Goal: Task Accomplishment & Management: Manage account settings

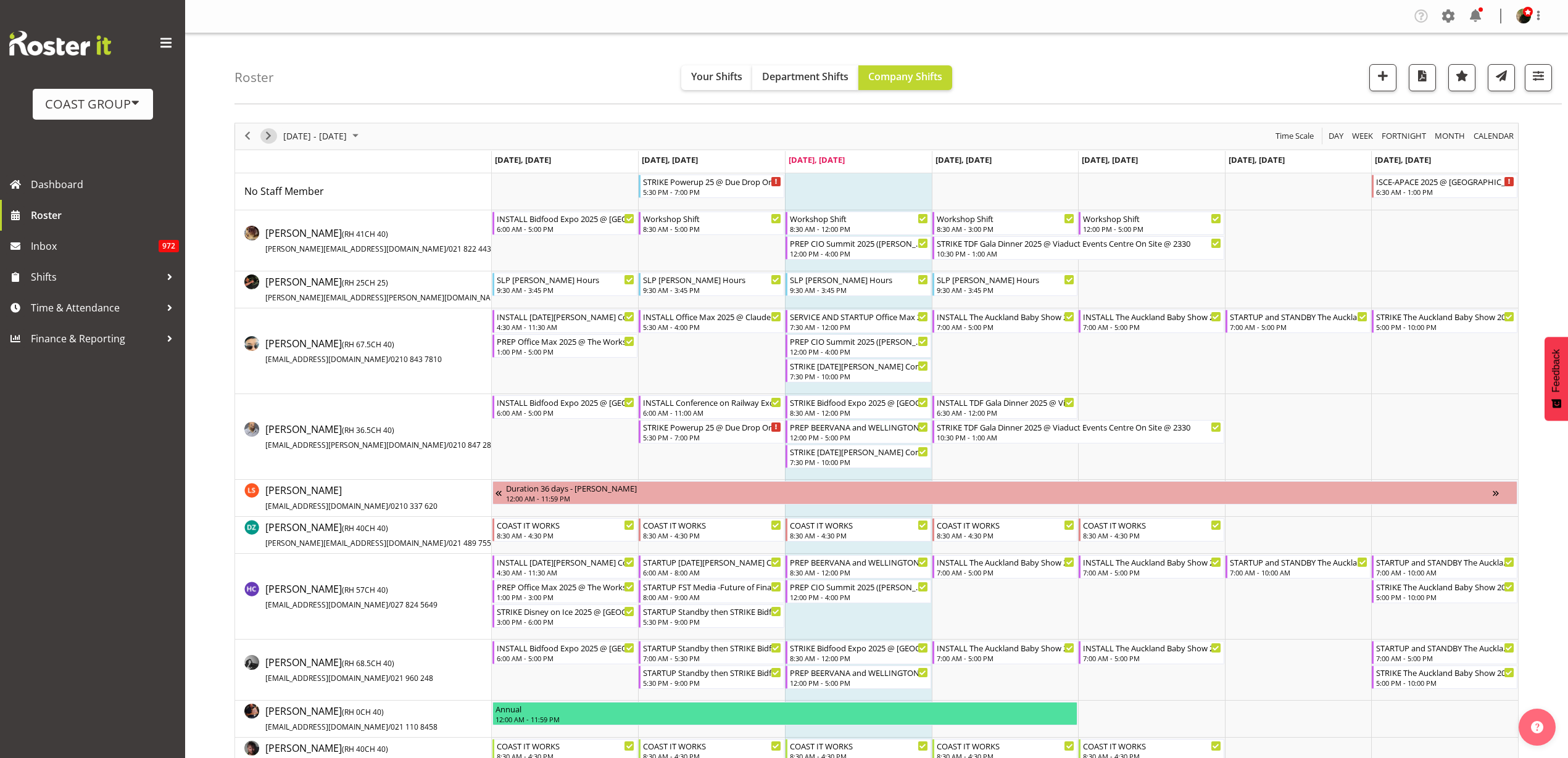
click at [267, 138] on span "Next" at bounding box center [268, 136] width 15 height 16
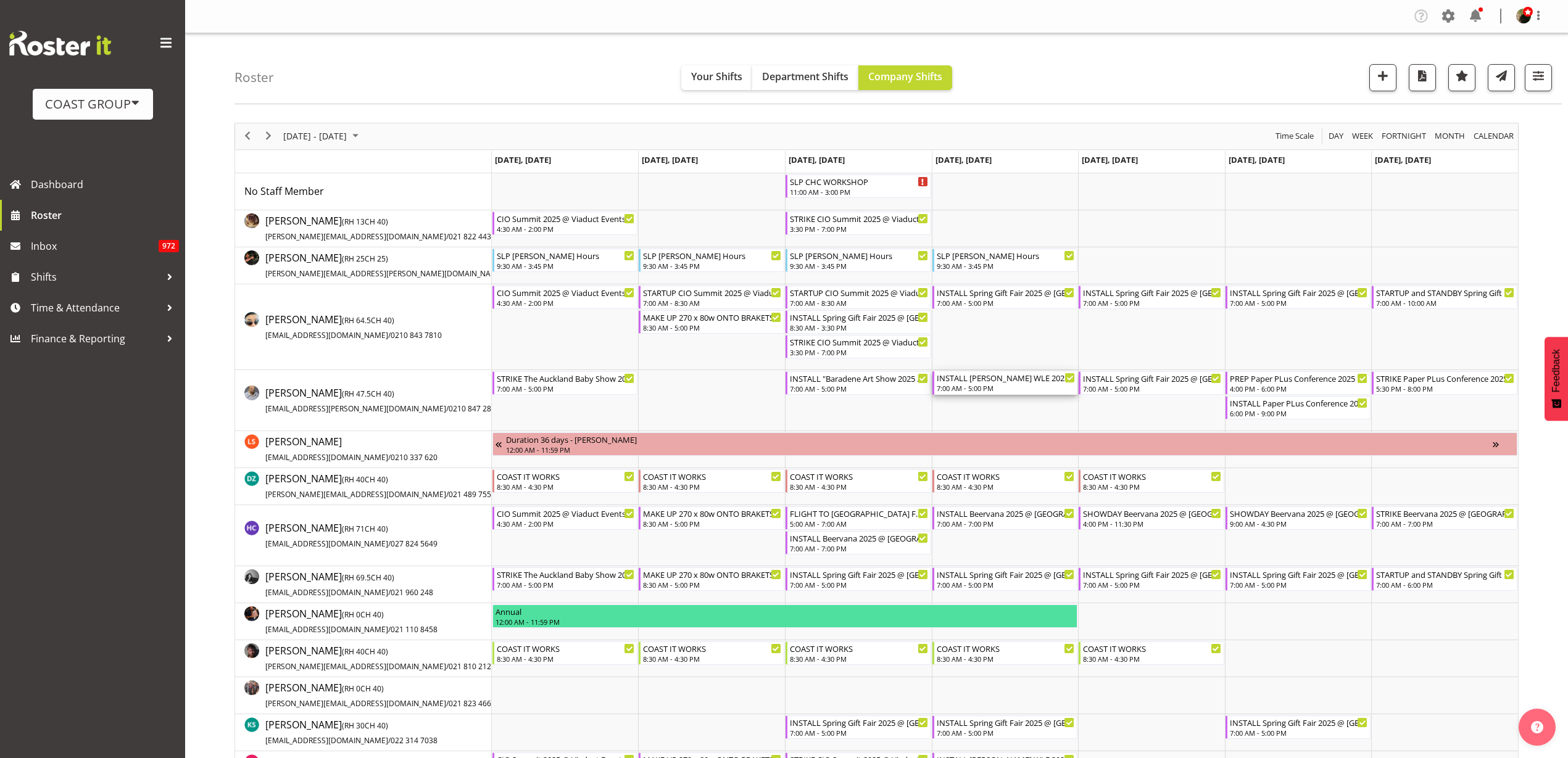
click at [1009, 382] on div "INSTALL Hamilton WLE 2025 @ Claudelands" at bounding box center [1006, 377] width 139 height 12
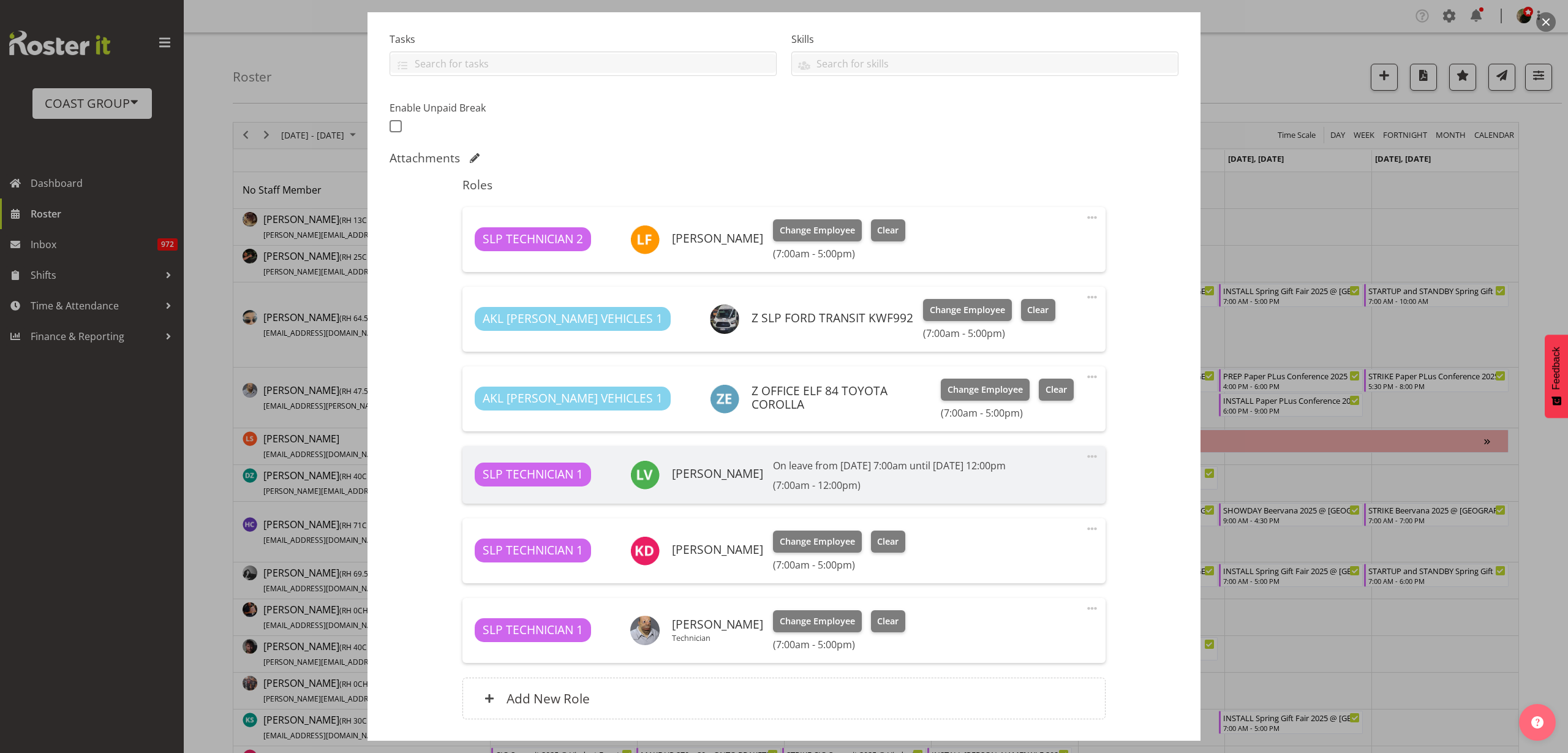
select select "9225"
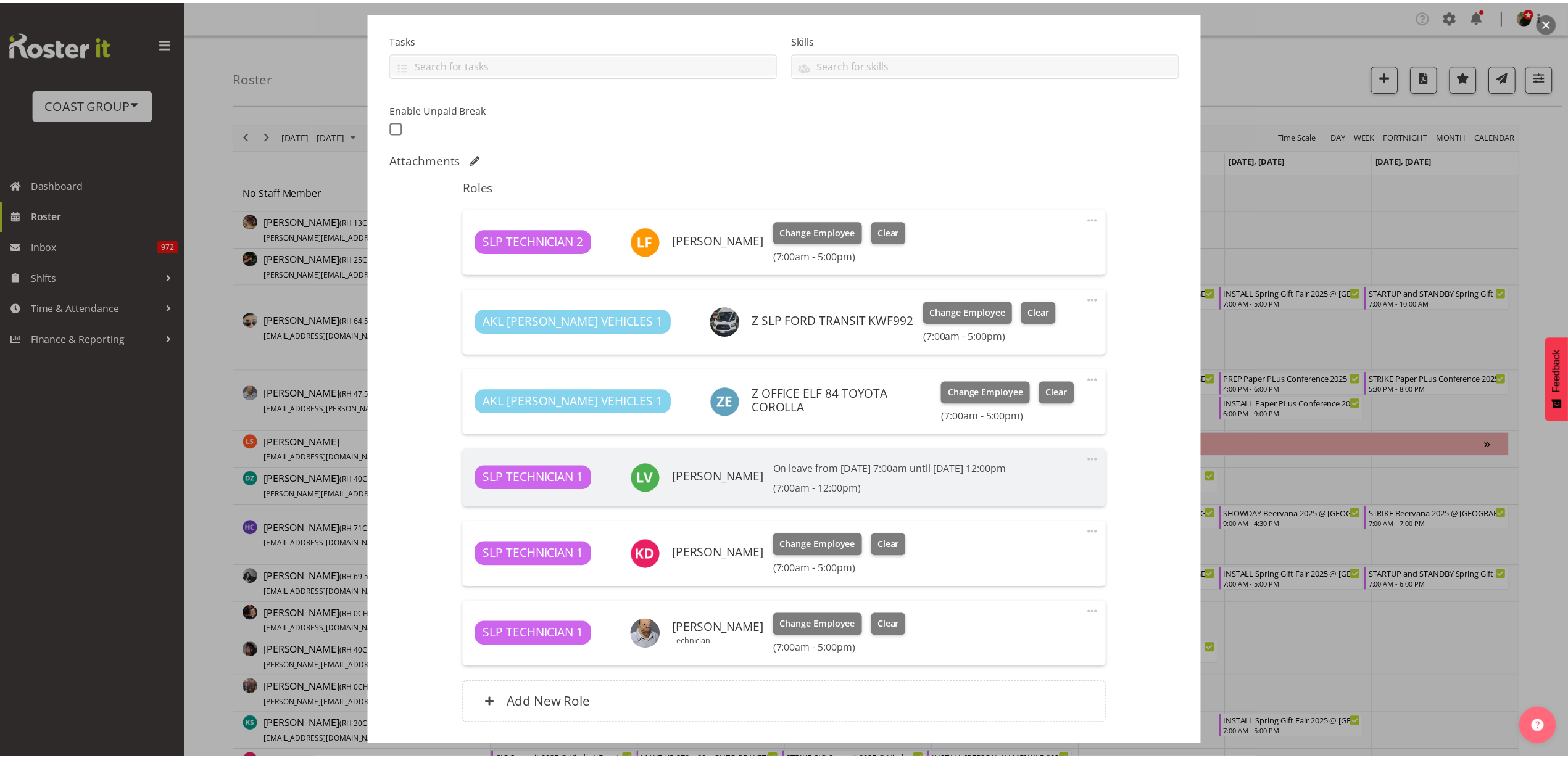
scroll to position [341, 0]
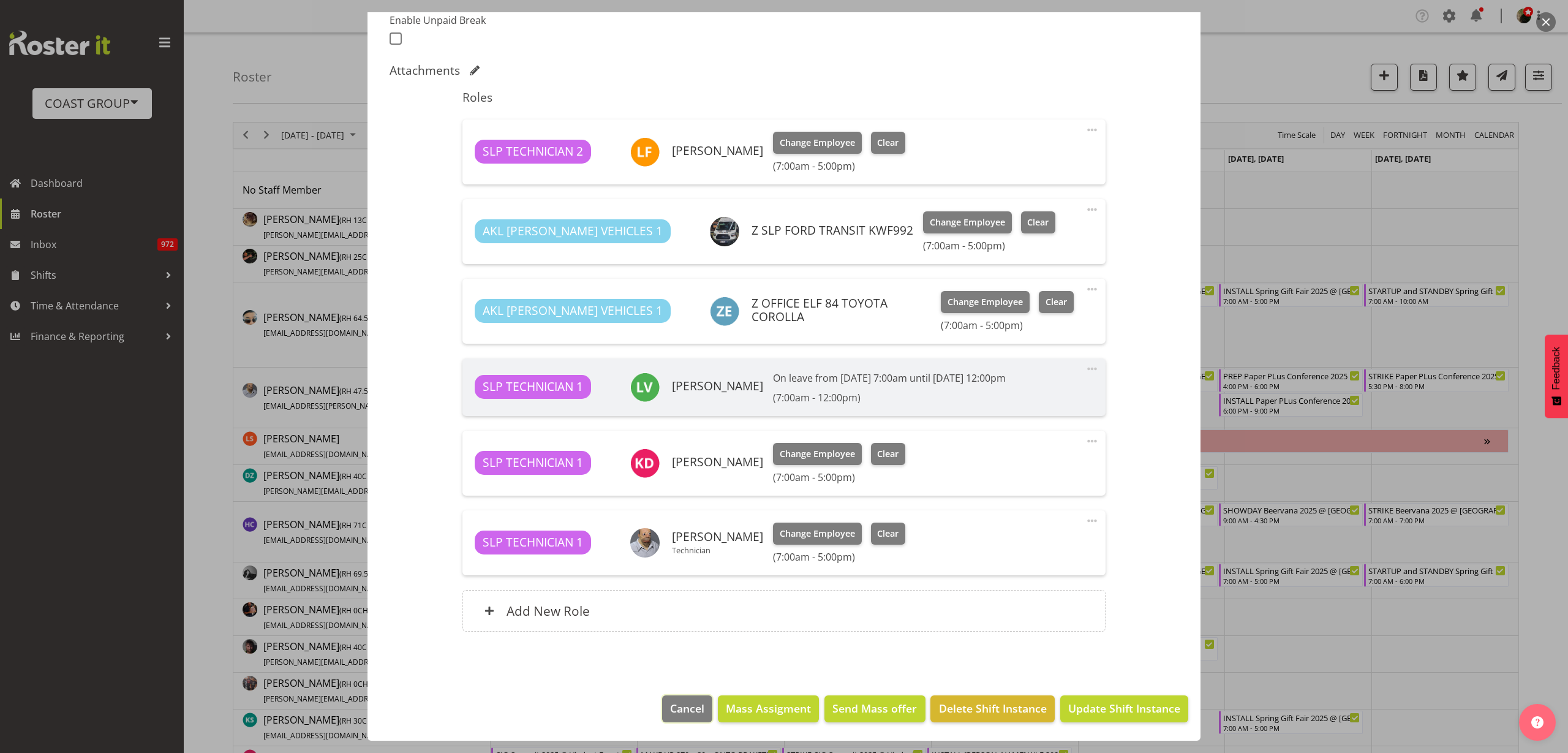
drag, startPoint x: 671, startPoint y: 708, endPoint x: 671, endPoint y: 698, distance: 10.0
click at [671, 510] on span "Cancel" at bounding box center [687, 708] width 34 height 16
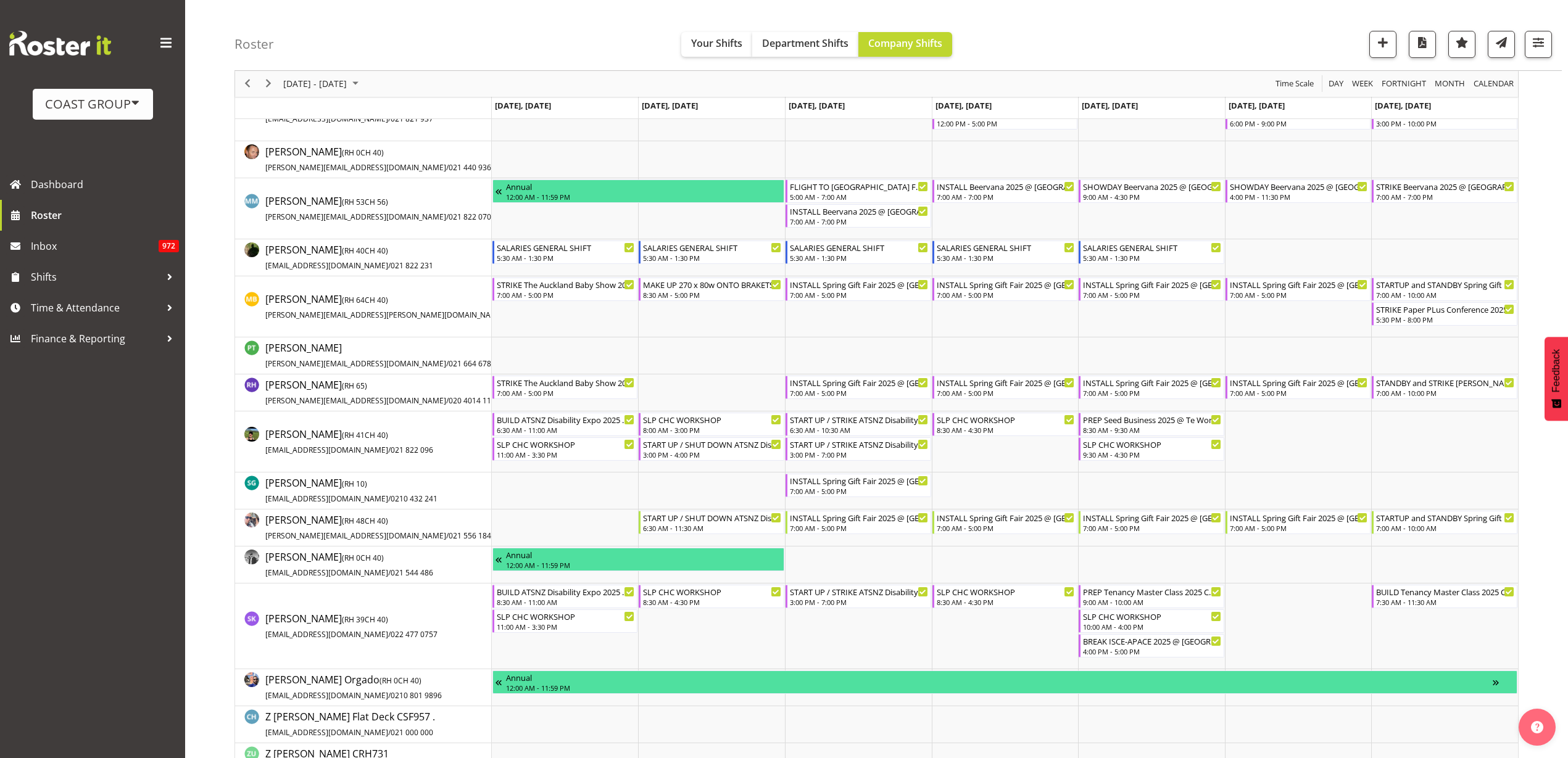
scroll to position [771, 0]
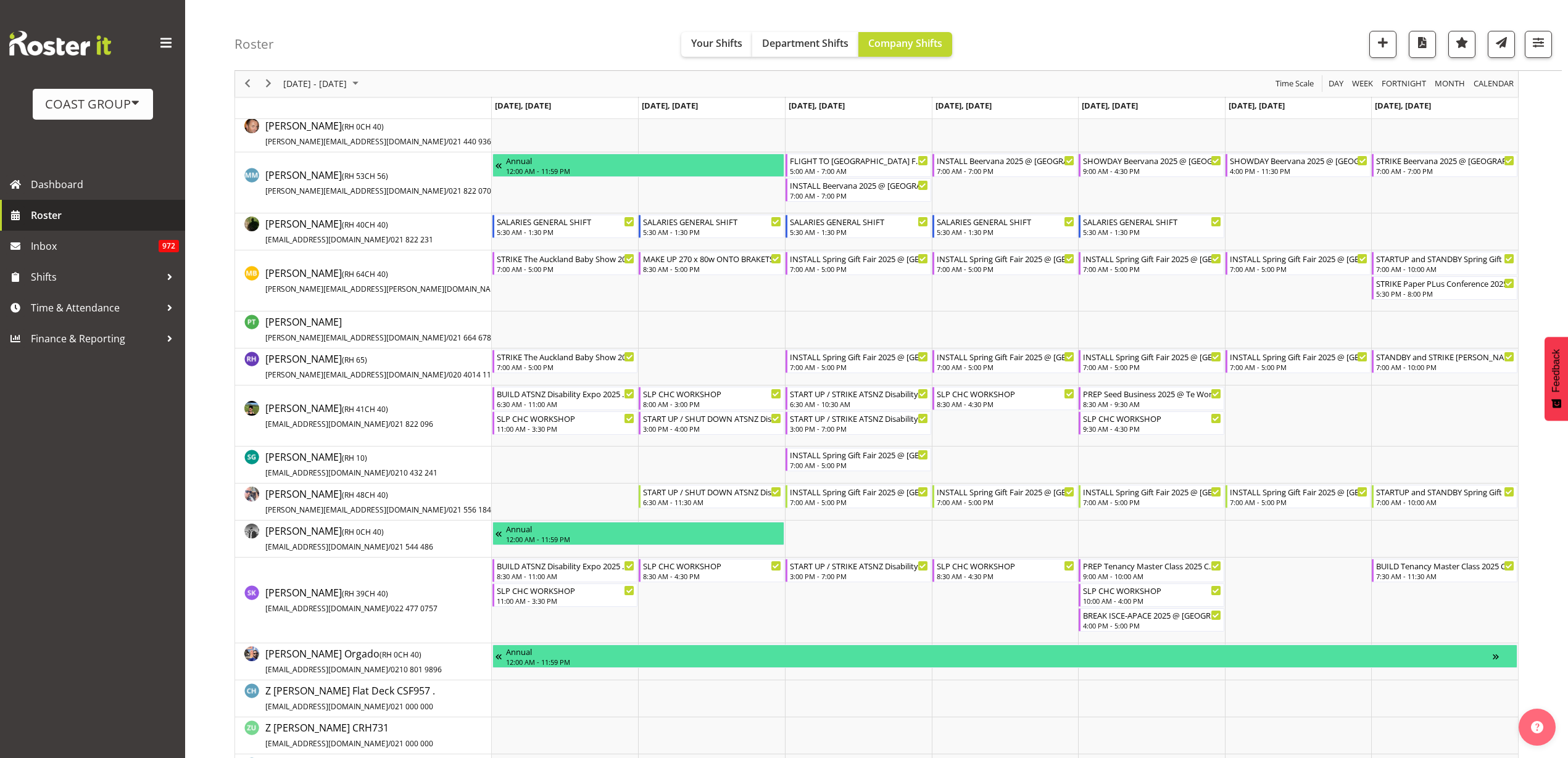
click at [86, 217] on span "Roster" at bounding box center [105, 215] width 148 height 19
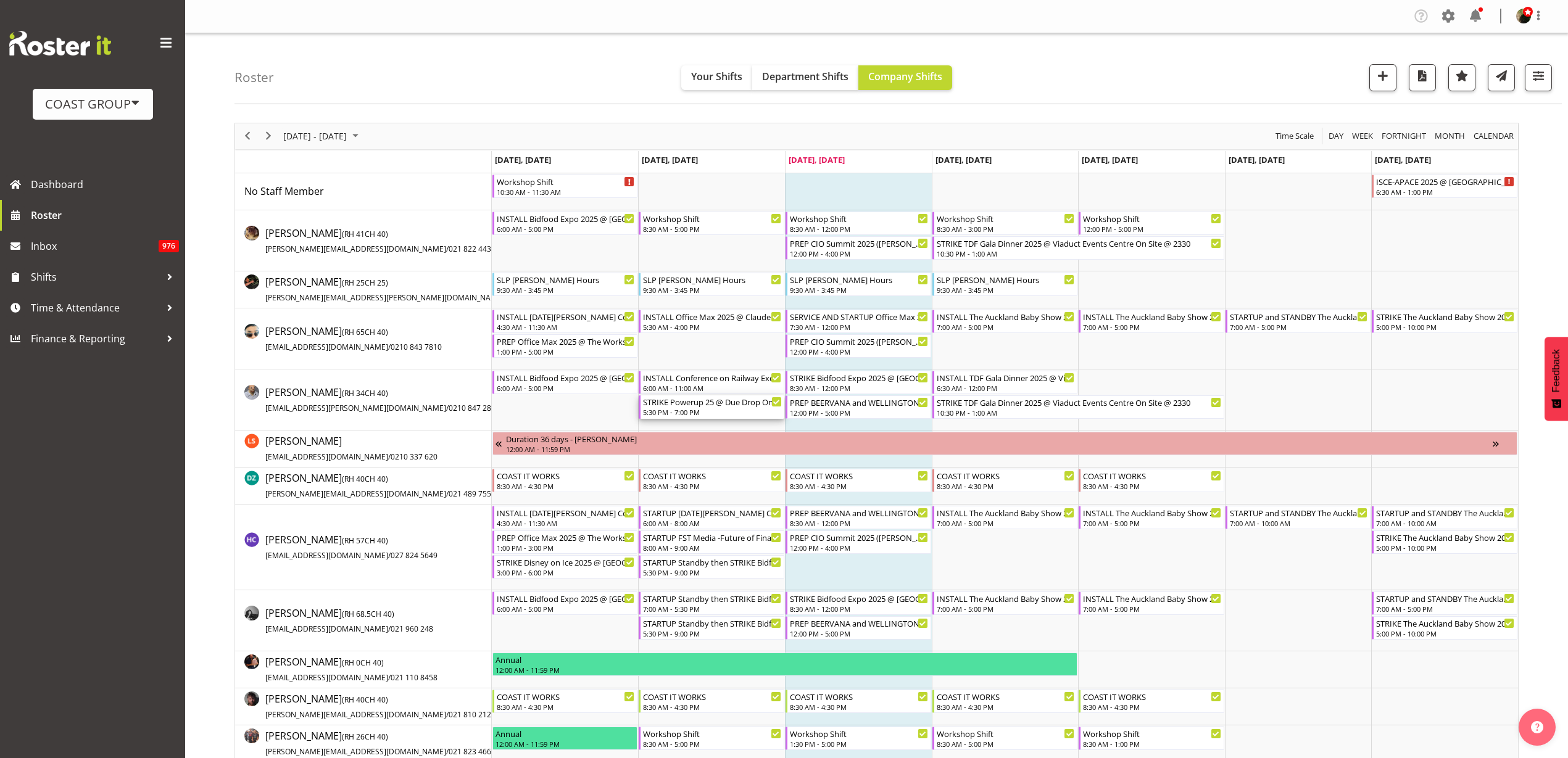
click at [693, 404] on div "STRIKE Powerup 25 @ Due Drop On Site @ 1800" at bounding box center [712, 401] width 139 height 12
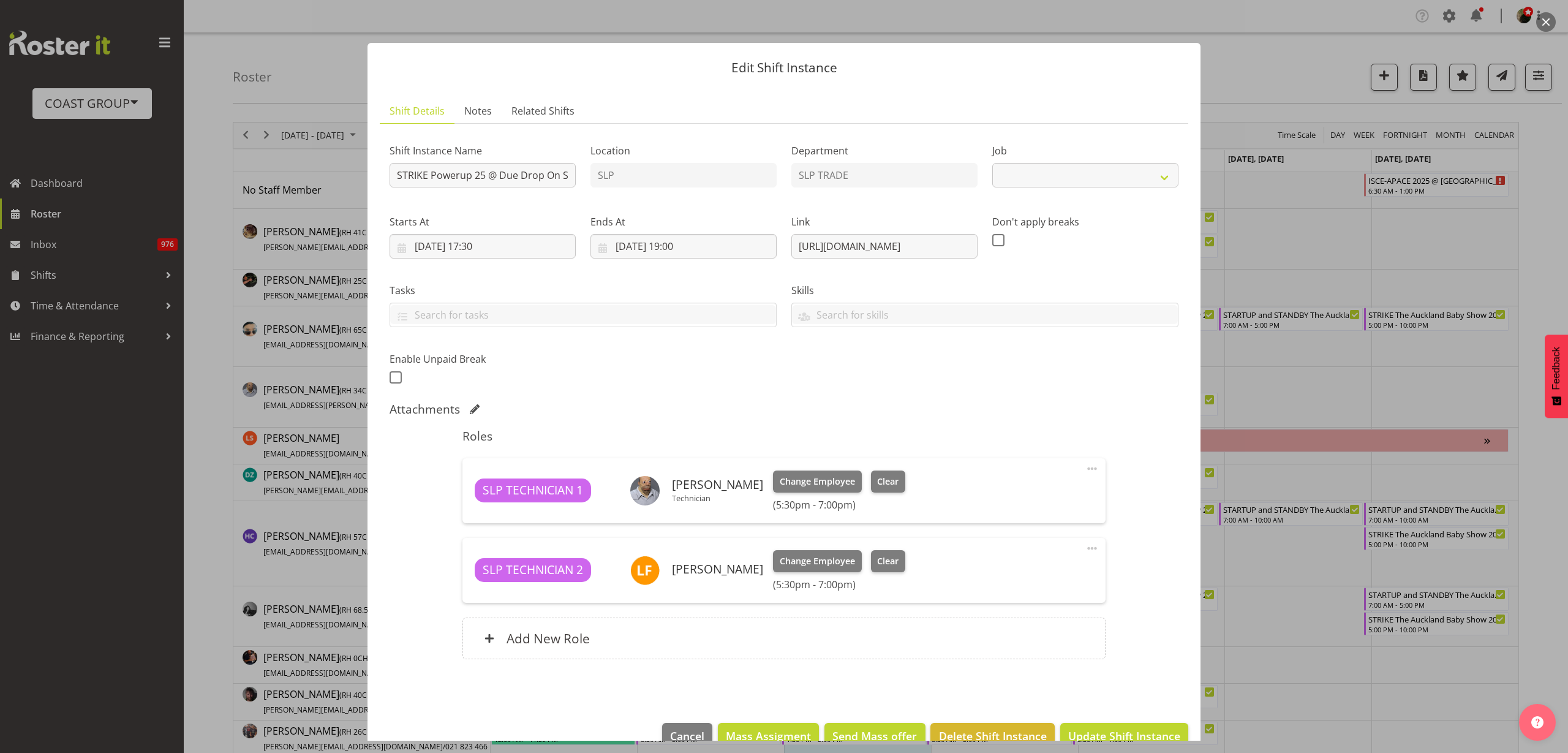
select select "10442"
click at [673, 735] on span "Cancel" at bounding box center [687, 735] width 34 height 16
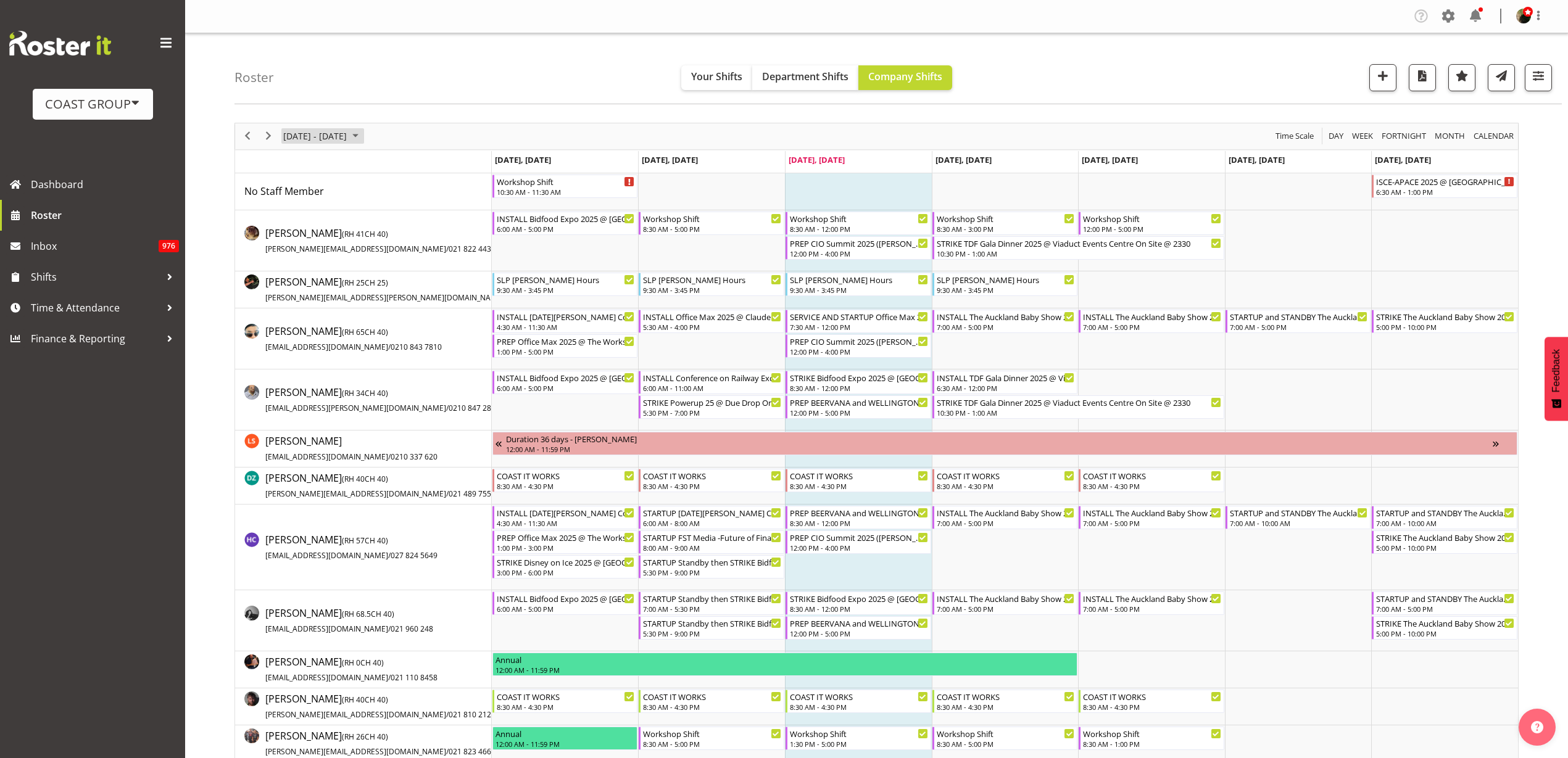
click at [332, 133] on span "[DATE] - [DATE]" at bounding box center [315, 136] width 66 height 16
click at [414, 164] on span "next month" at bounding box center [413, 167] width 21 height 22
click at [338, 209] on span "3" at bounding box center [336, 209] width 19 height 19
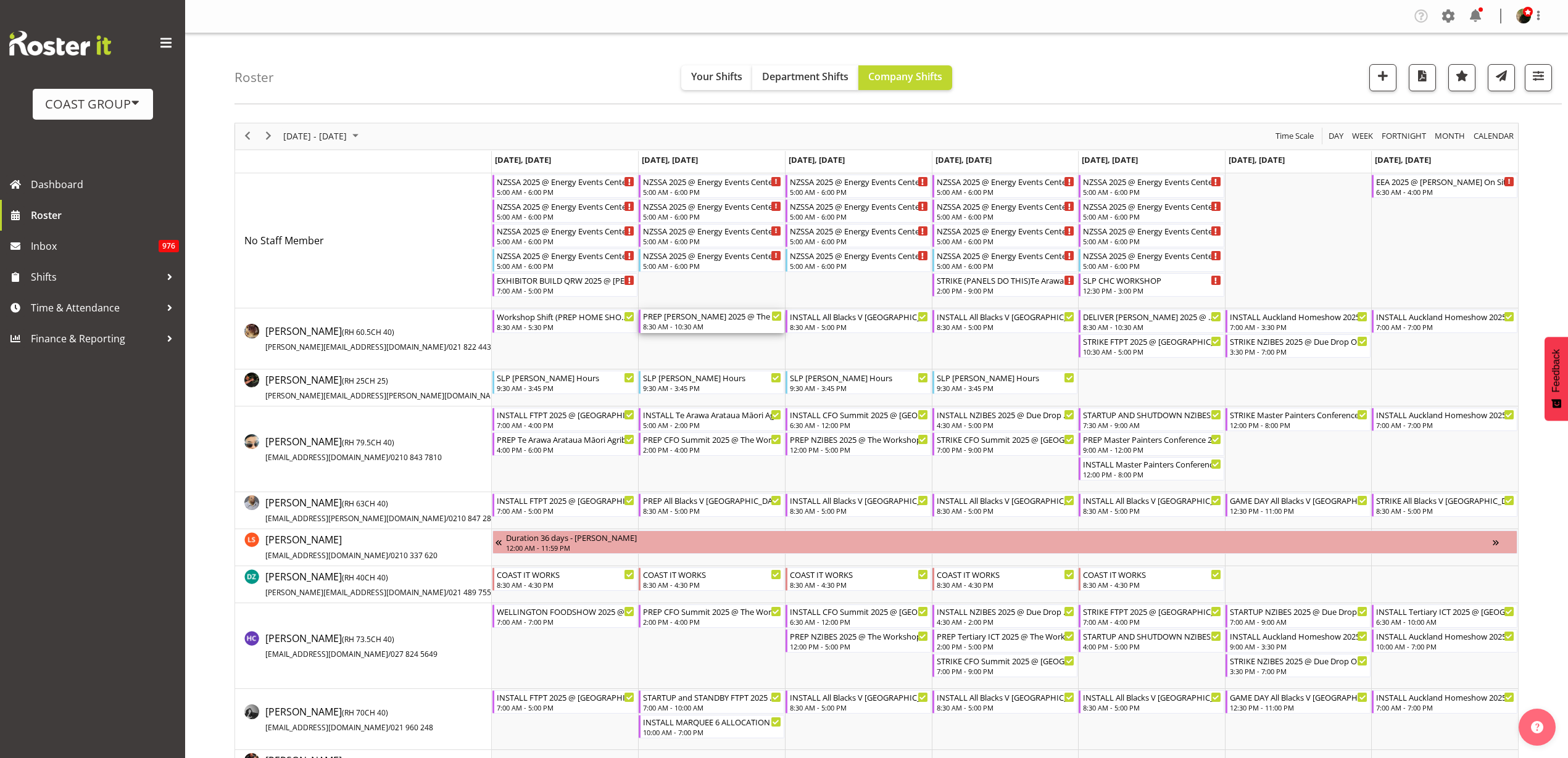
click at [686, 321] on div "PREP [PERSON_NAME] 2025 @ The Workshop 8:30 AM - 10:30 AM" at bounding box center [712, 321] width 139 height 24
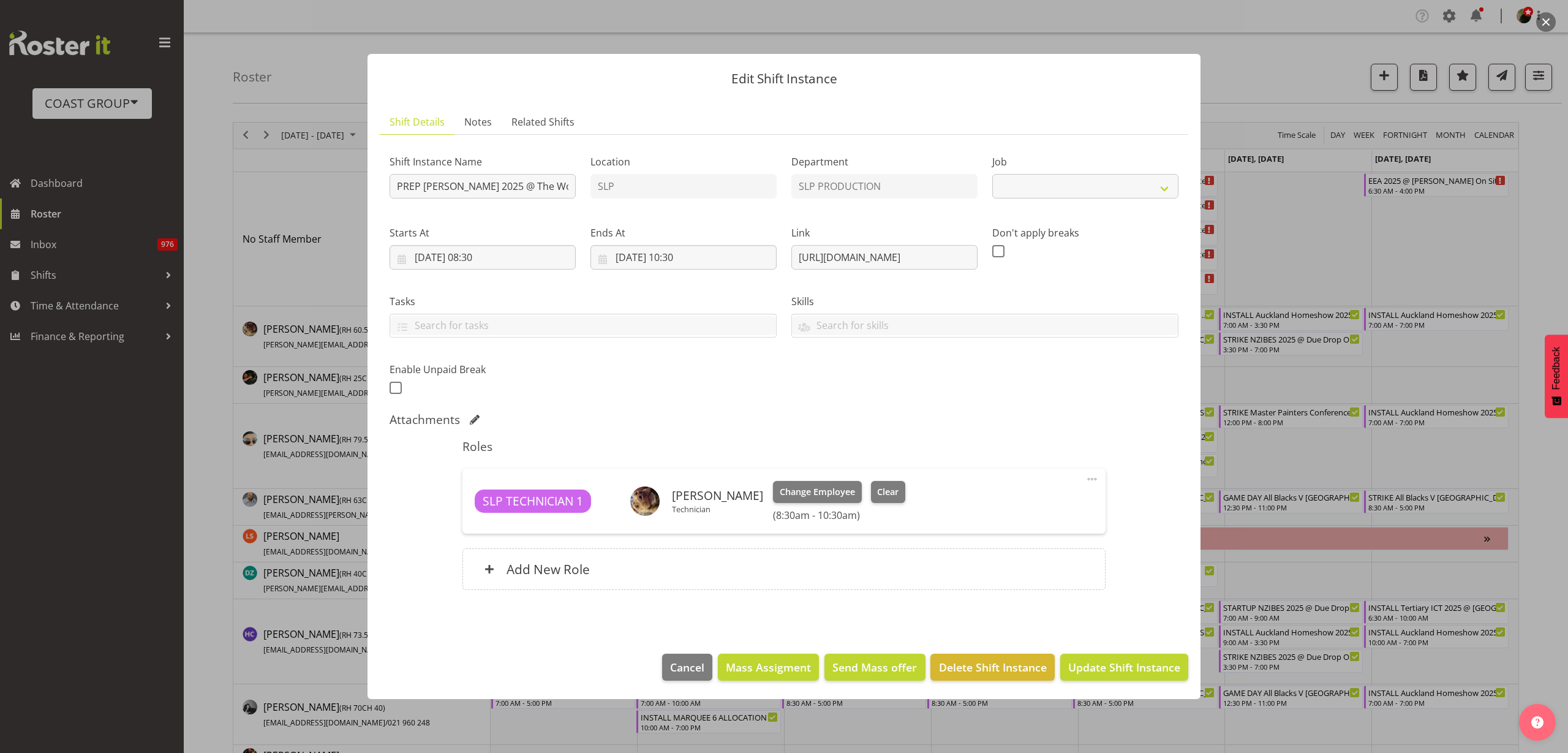
select select "10494"
click at [534, 119] on span "Related Shifts" at bounding box center [543, 122] width 63 height 15
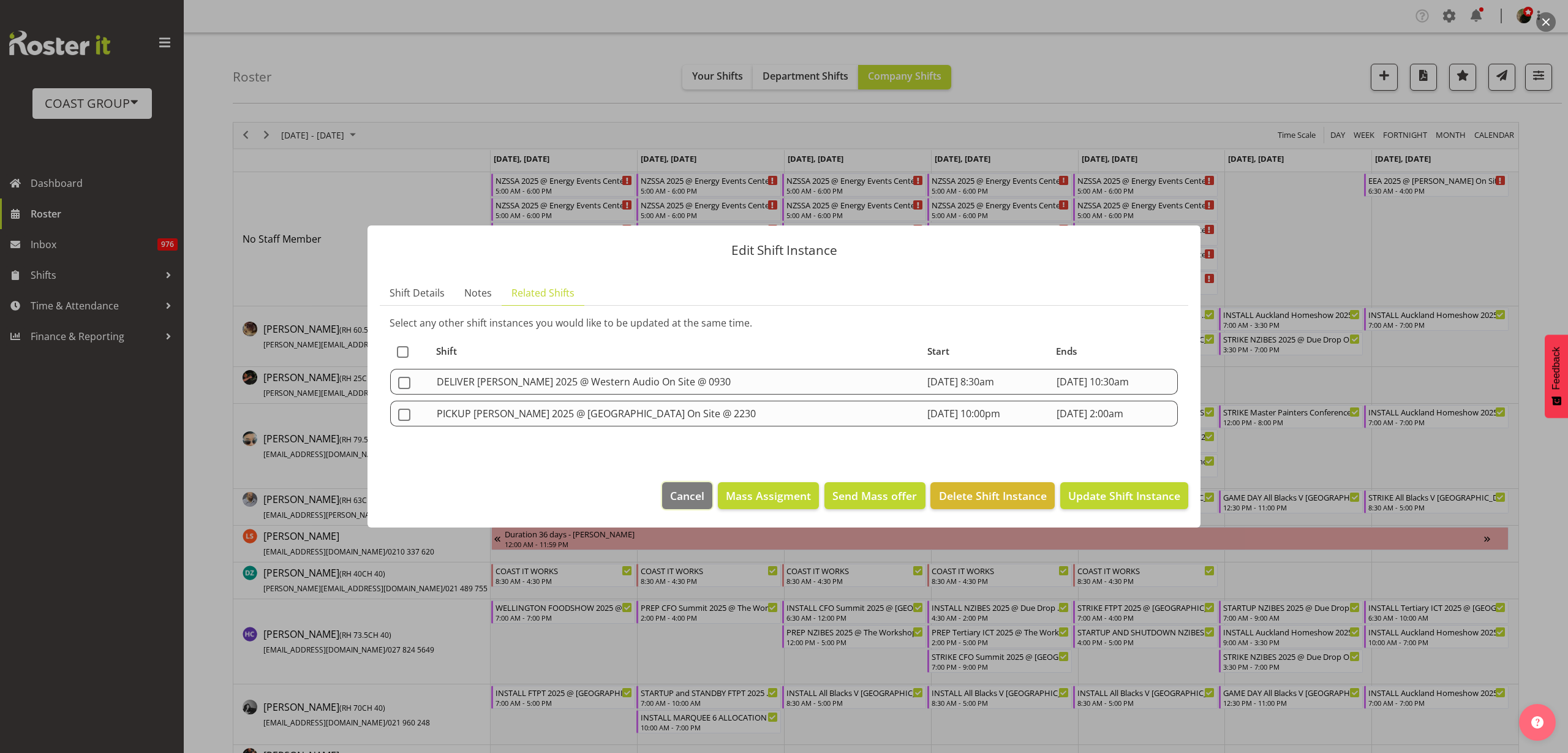
click at [679, 488] on span "Cancel" at bounding box center [687, 495] width 34 height 16
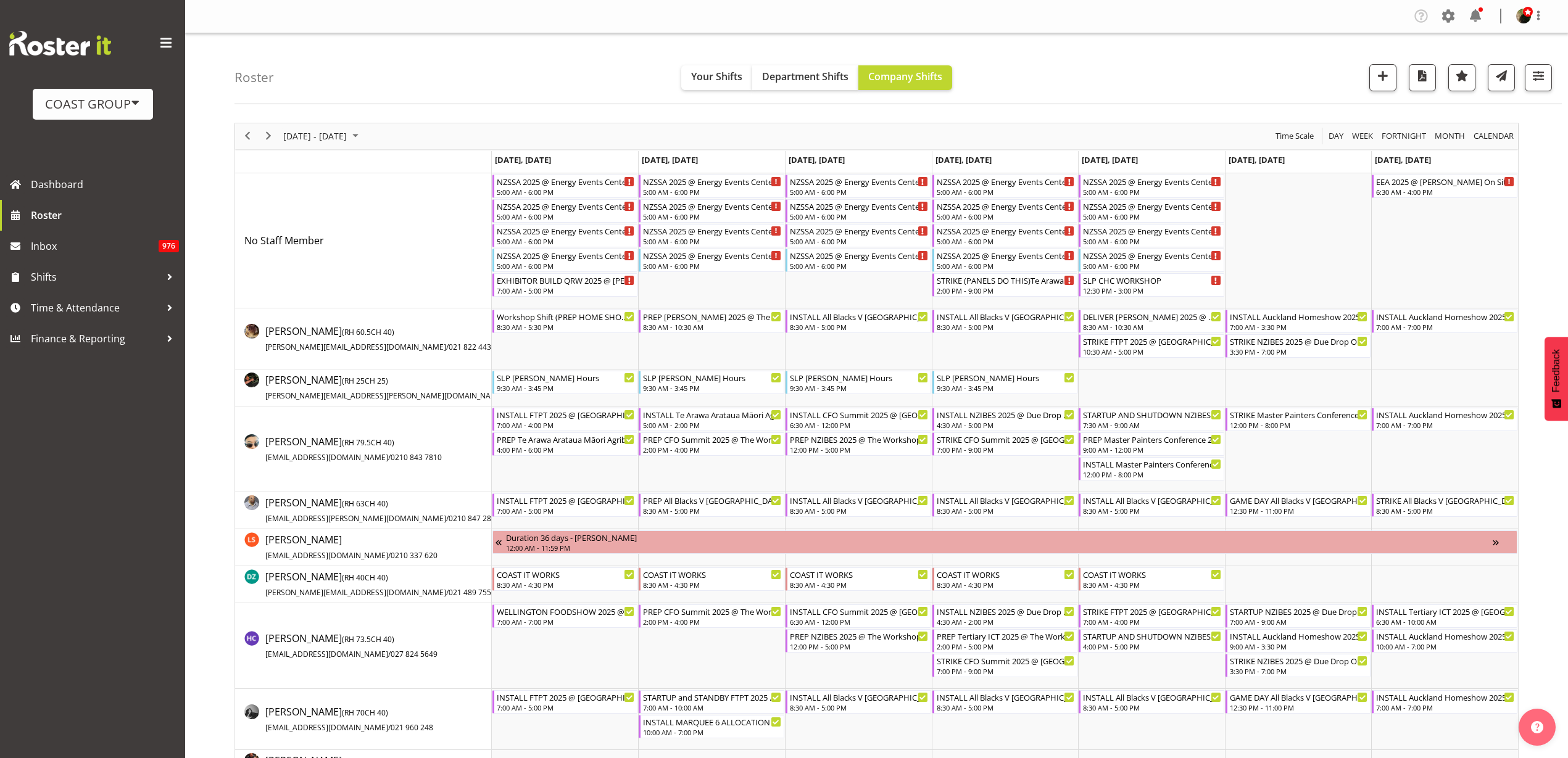
click at [696, 346] on td "Timeline Week of September 3, 2025" at bounding box center [711, 339] width 147 height 61
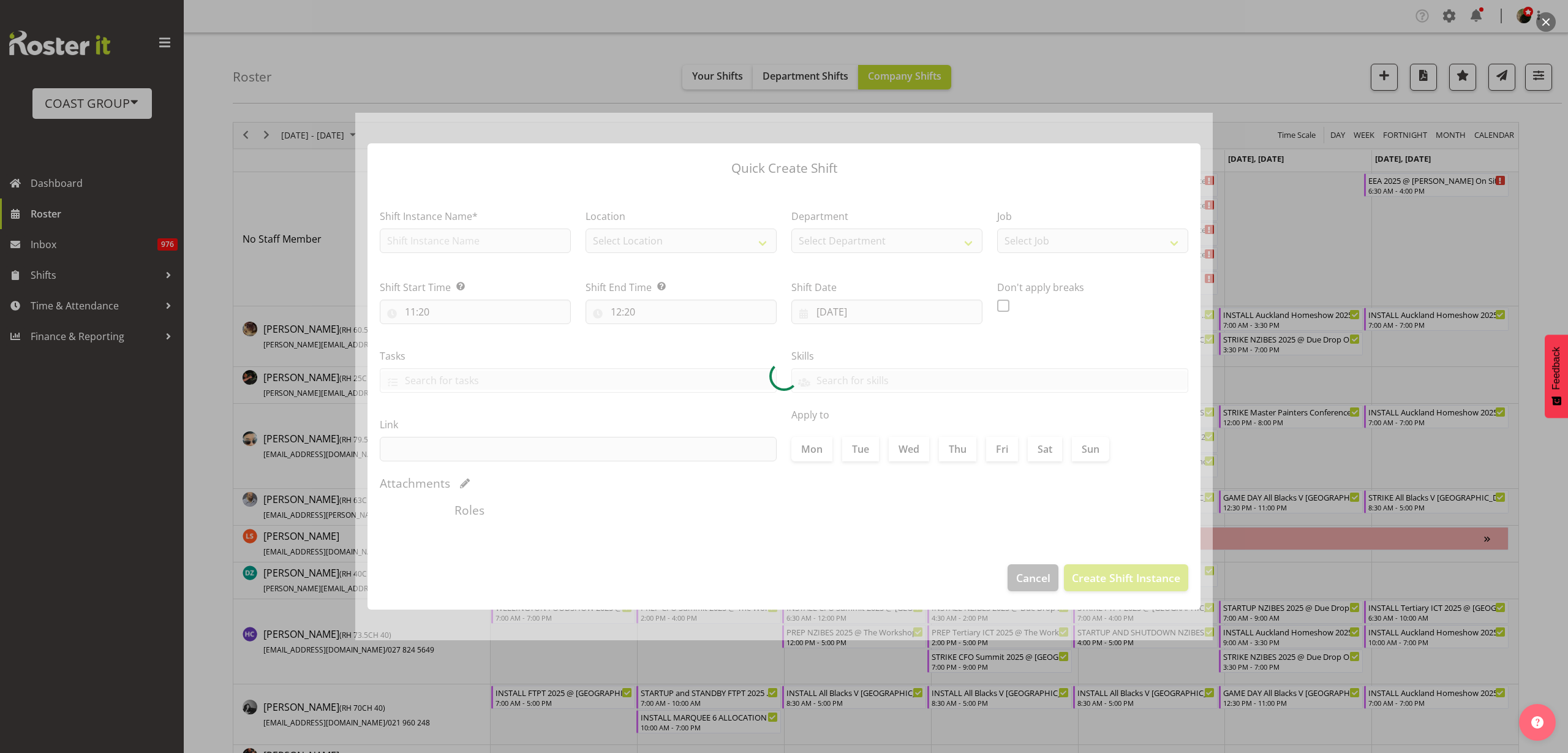
type input "[DATE]"
checkbox input "true"
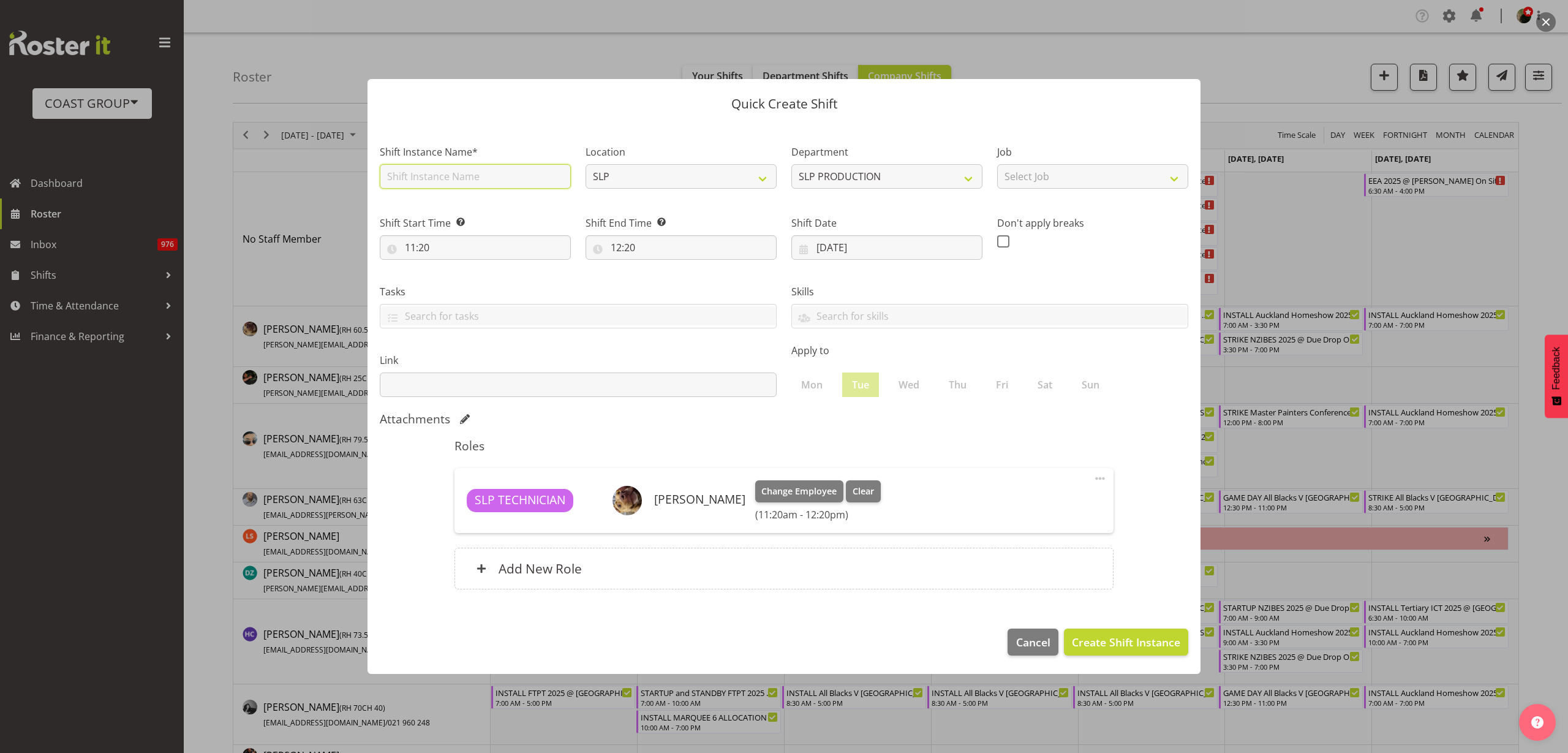
click at [435, 174] on input "text" at bounding box center [475, 176] width 191 height 25
type input "Workshop Shift"
click at [1021, 640] on span "Cancel" at bounding box center [1033, 642] width 34 height 16
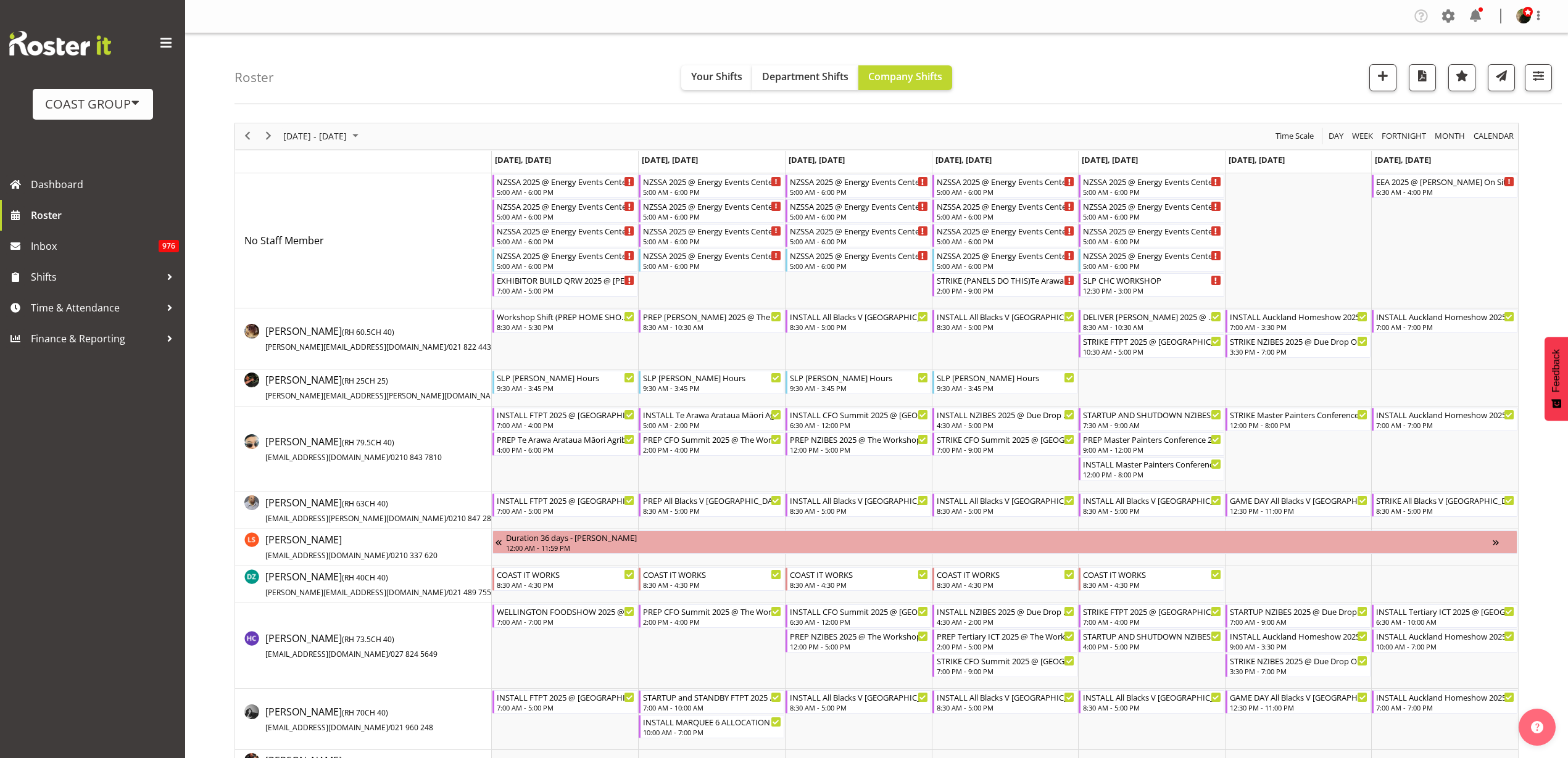
click at [690, 346] on td "Timeline Week of September 3, 2025" at bounding box center [711, 339] width 147 height 61
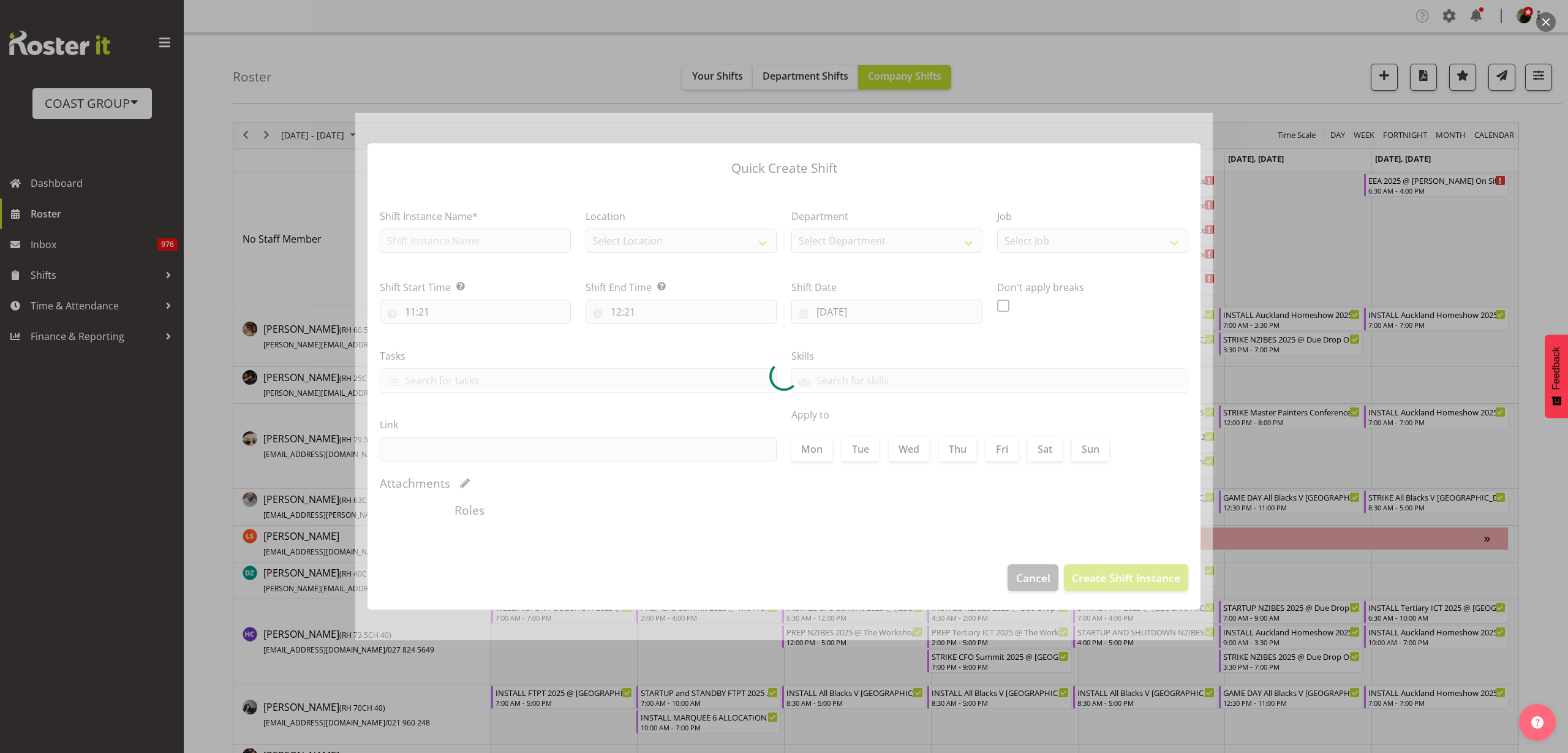
type input "[DATE]"
checkbox input "true"
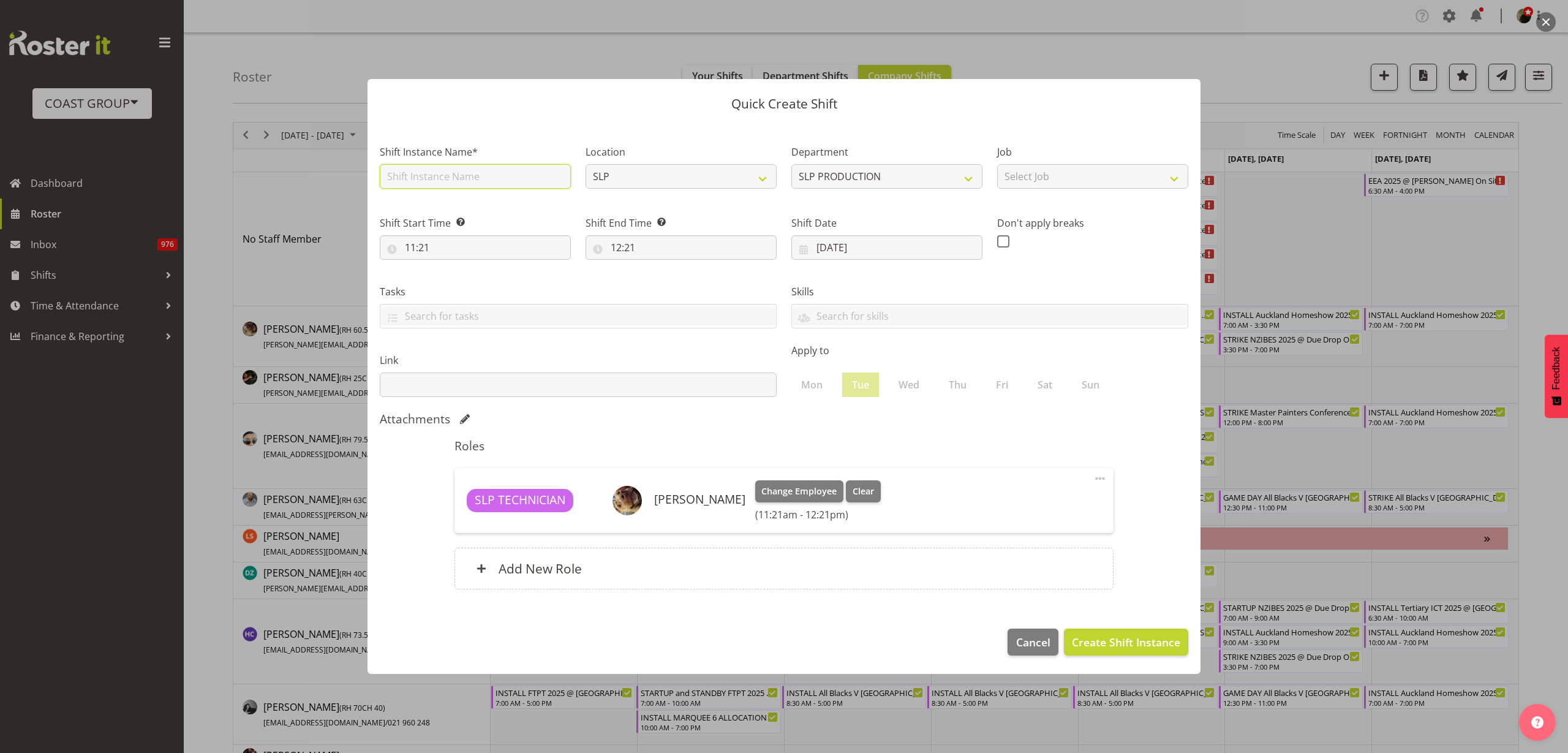
click at [463, 176] on input "text" at bounding box center [475, 176] width 191 height 25
click at [454, 176] on input "text" at bounding box center [475, 176] width 191 height 25
type input "Workshop Shift"
click at [437, 239] on input "11:21" at bounding box center [475, 247] width 191 height 25
select select "12"
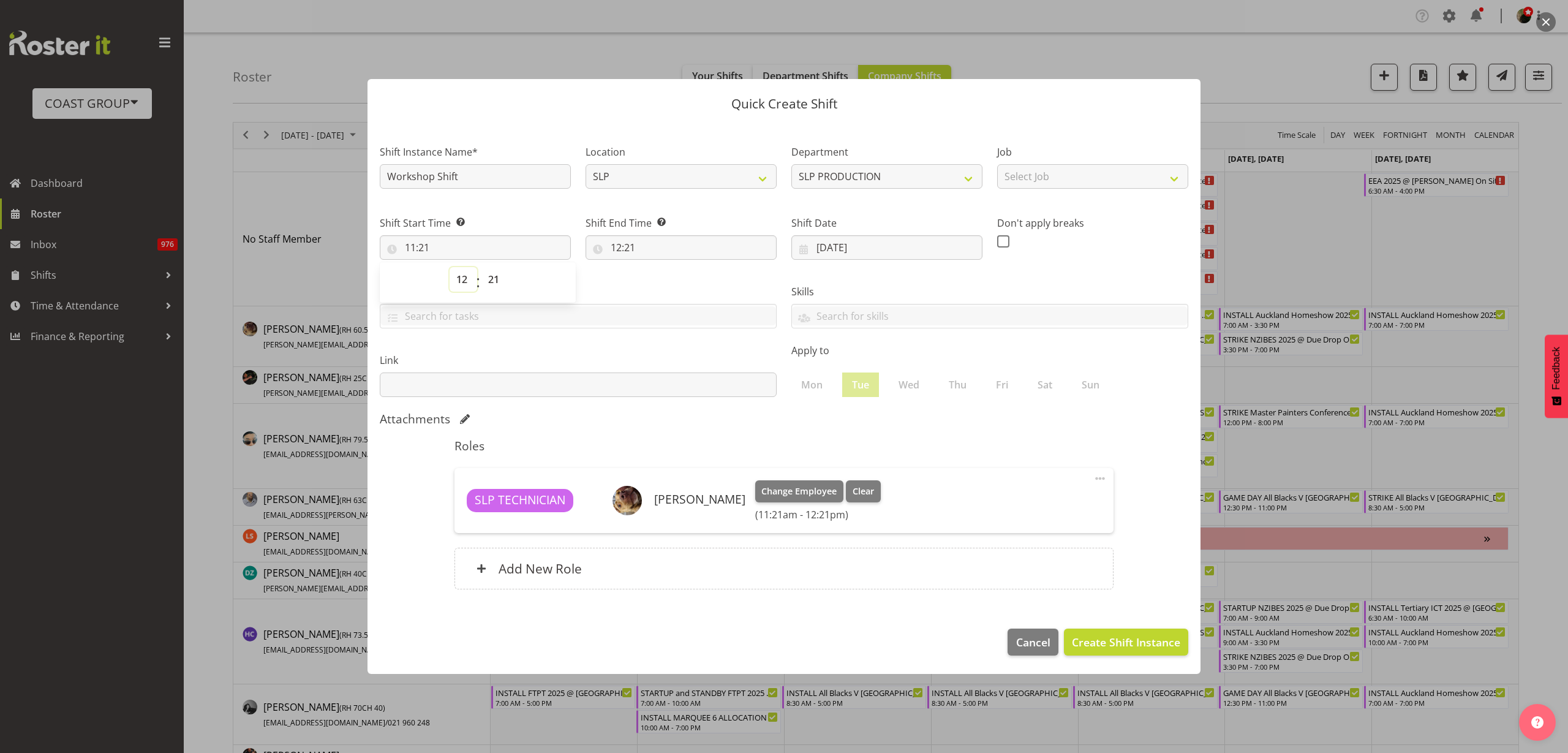
type input "12:21"
select select "10"
type input "10:21"
select select "0"
type input "10:00"
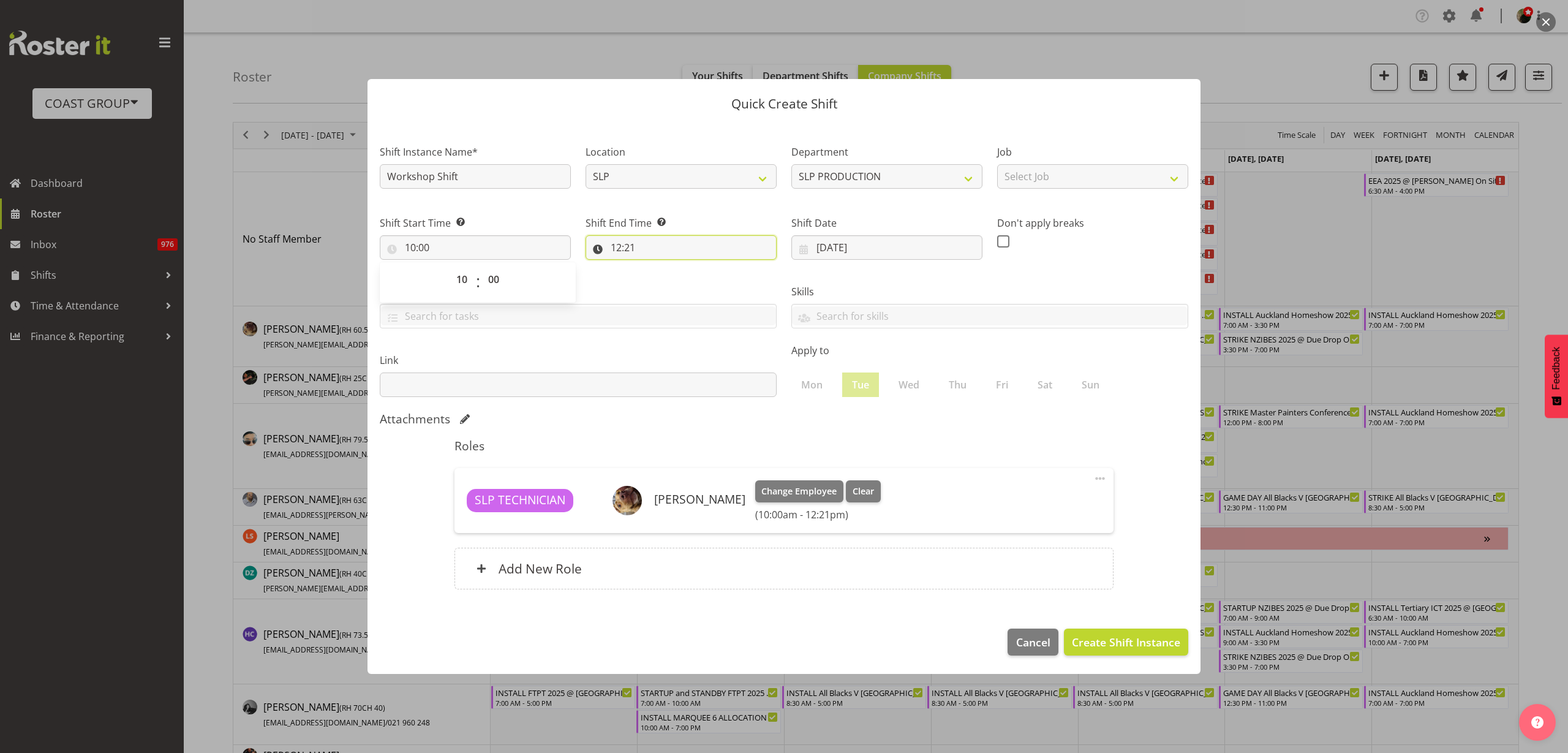
click at [668, 246] on input "12:21" at bounding box center [681, 247] width 191 height 25
select select "13"
type input "13:21"
select select "17"
type input "17:21"
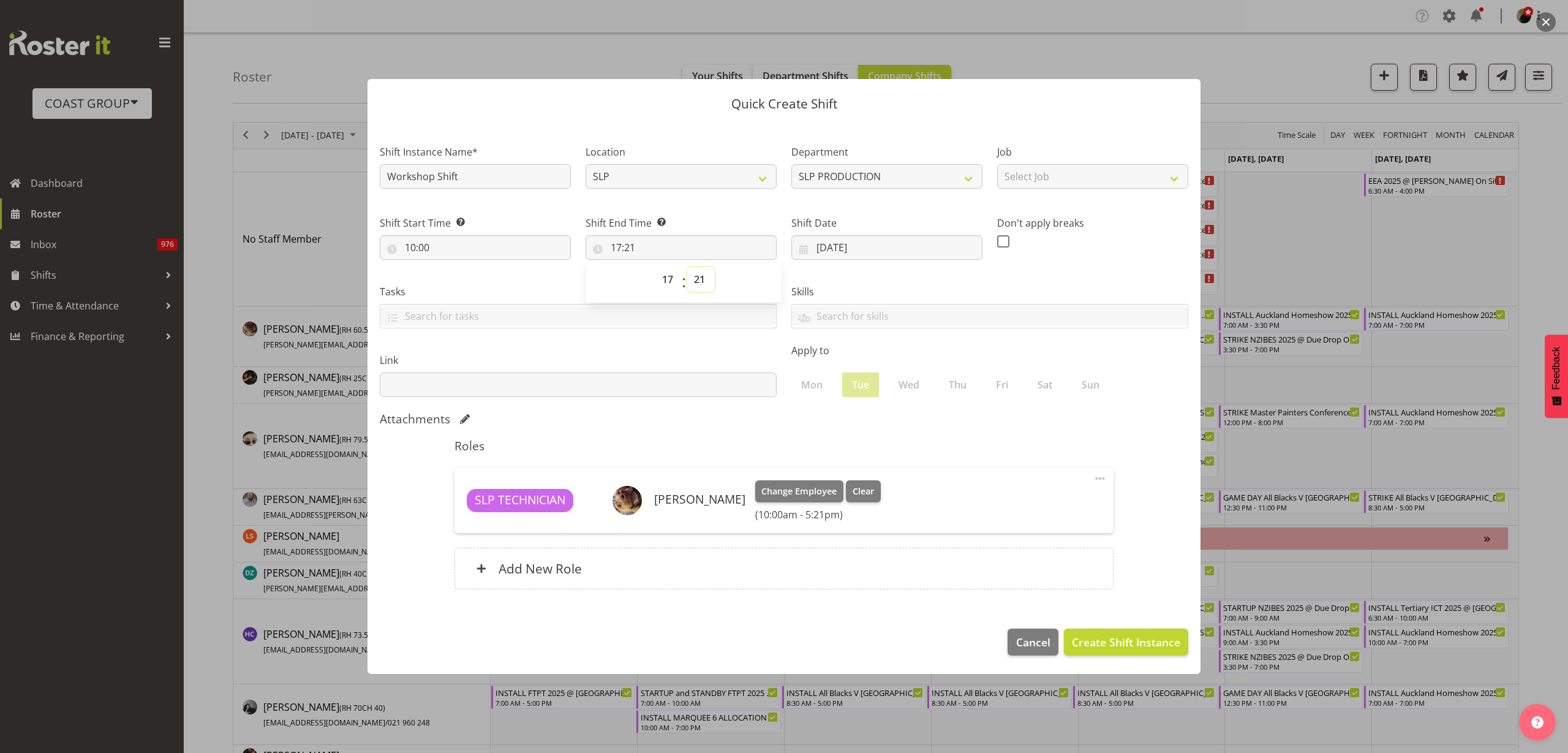
select select "0"
type input "17:00"
click at [494, 171] on input "Workshop Shift" at bounding box center [475, 176] width 191 height 25
type input "Workshop Shift (PREP MARK DRY HIRE)"
click at [1130, 636] on span "Create Shift Instance" at bounding box center [1126, 642] width 108 height 16
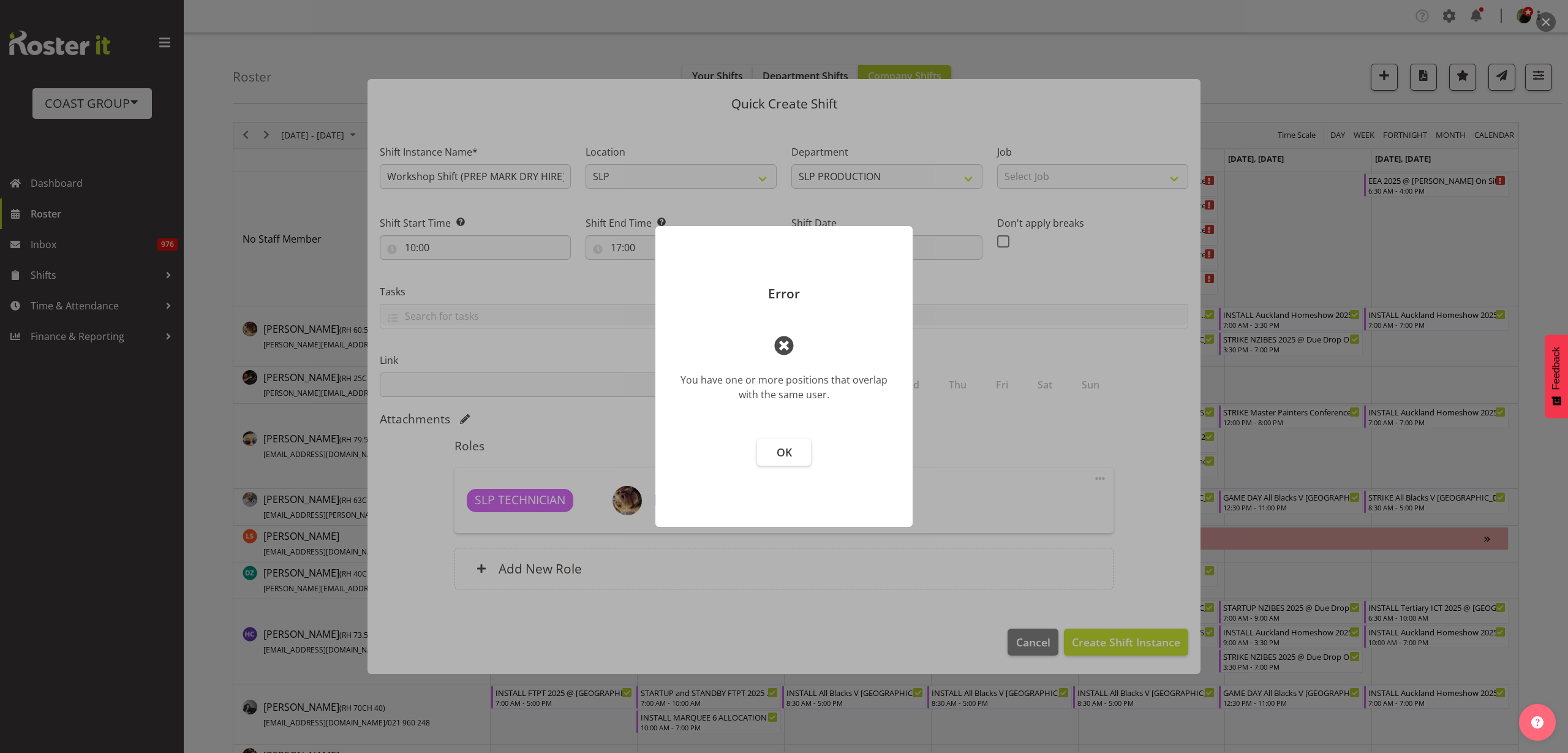
click at [788, 456] on span "OK" at bounding box center [785, 452] width 16 height 15
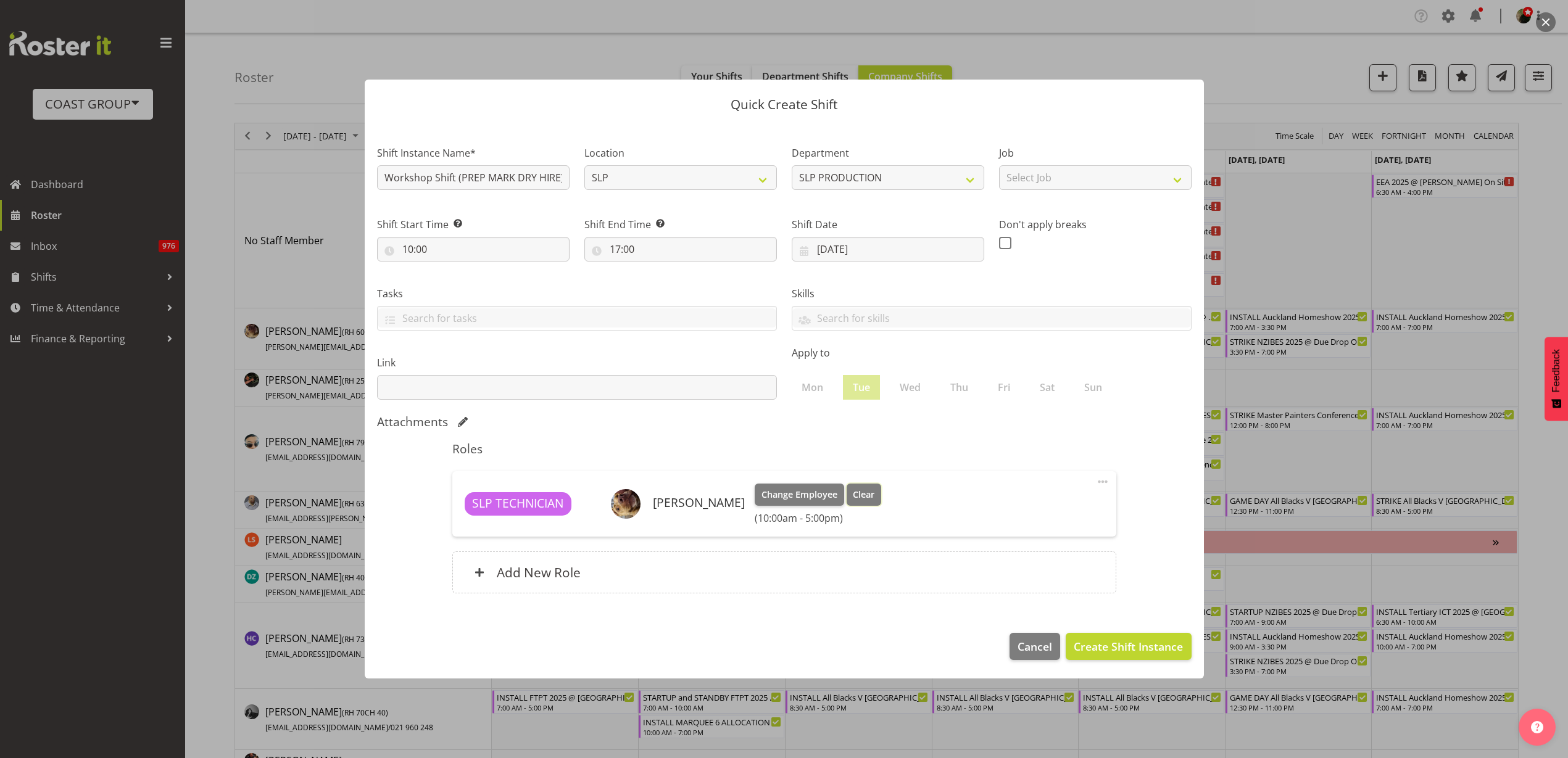
click at [847, 501] on button "Clear" at bounding box center [864, 494] width 35 height 22
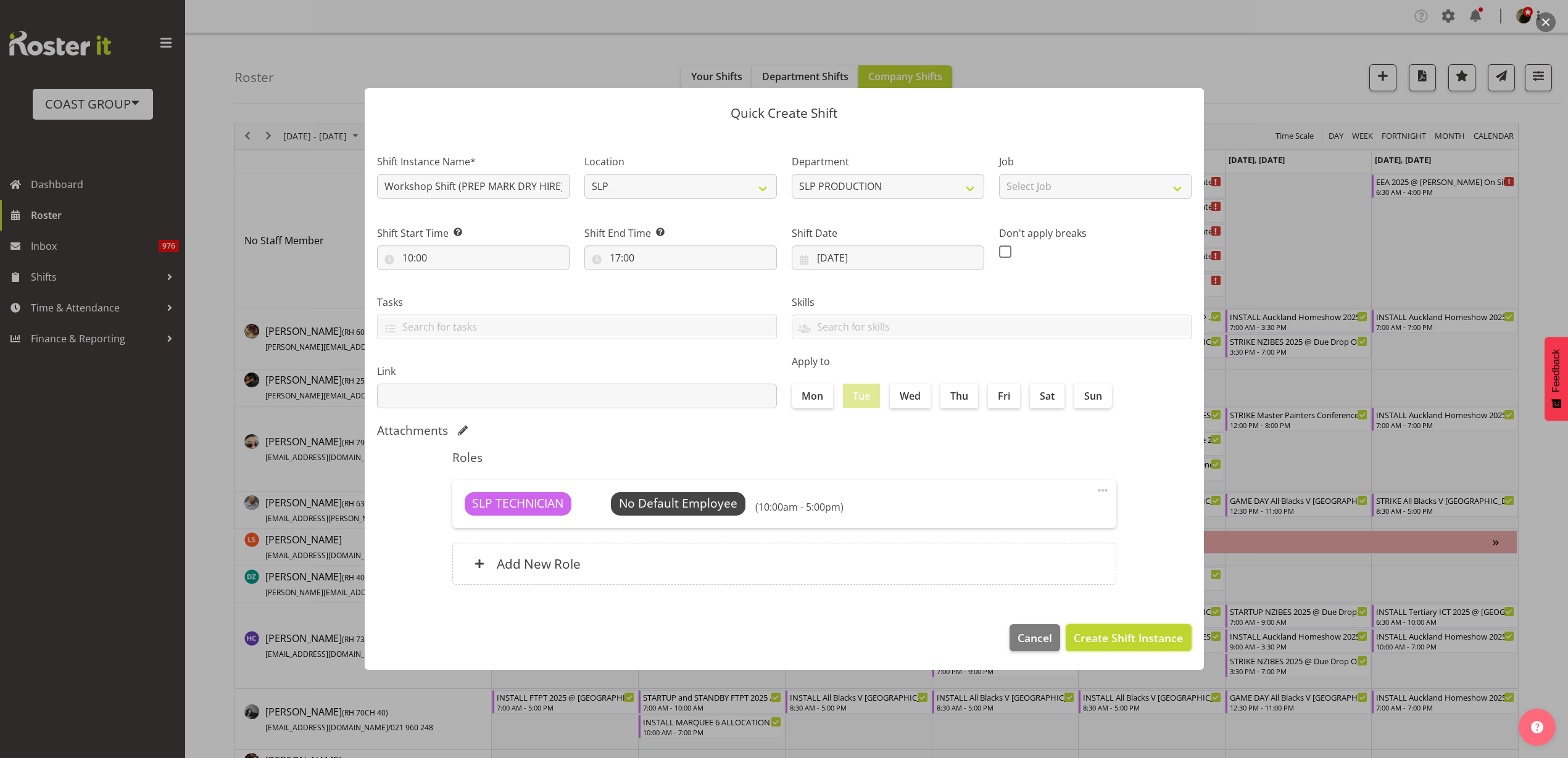
click at [1148, 637] on span "Create Shift Instance" at bounding box center [1128, 638] width 109 height 16
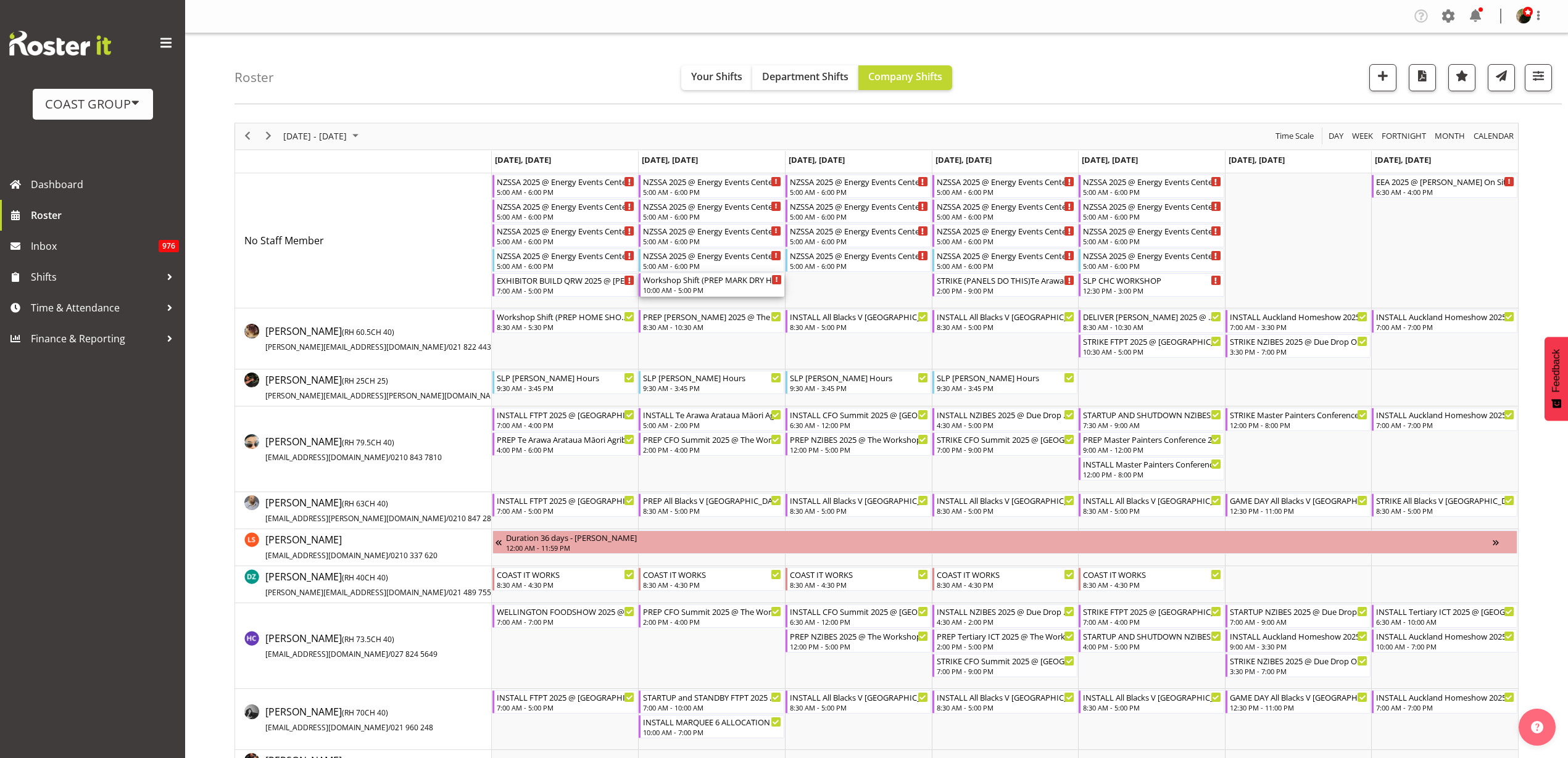
click at [685, 287] on div "10:00 AM - 5:00 PM" at bounding box center [712, 290] width 139 height 10
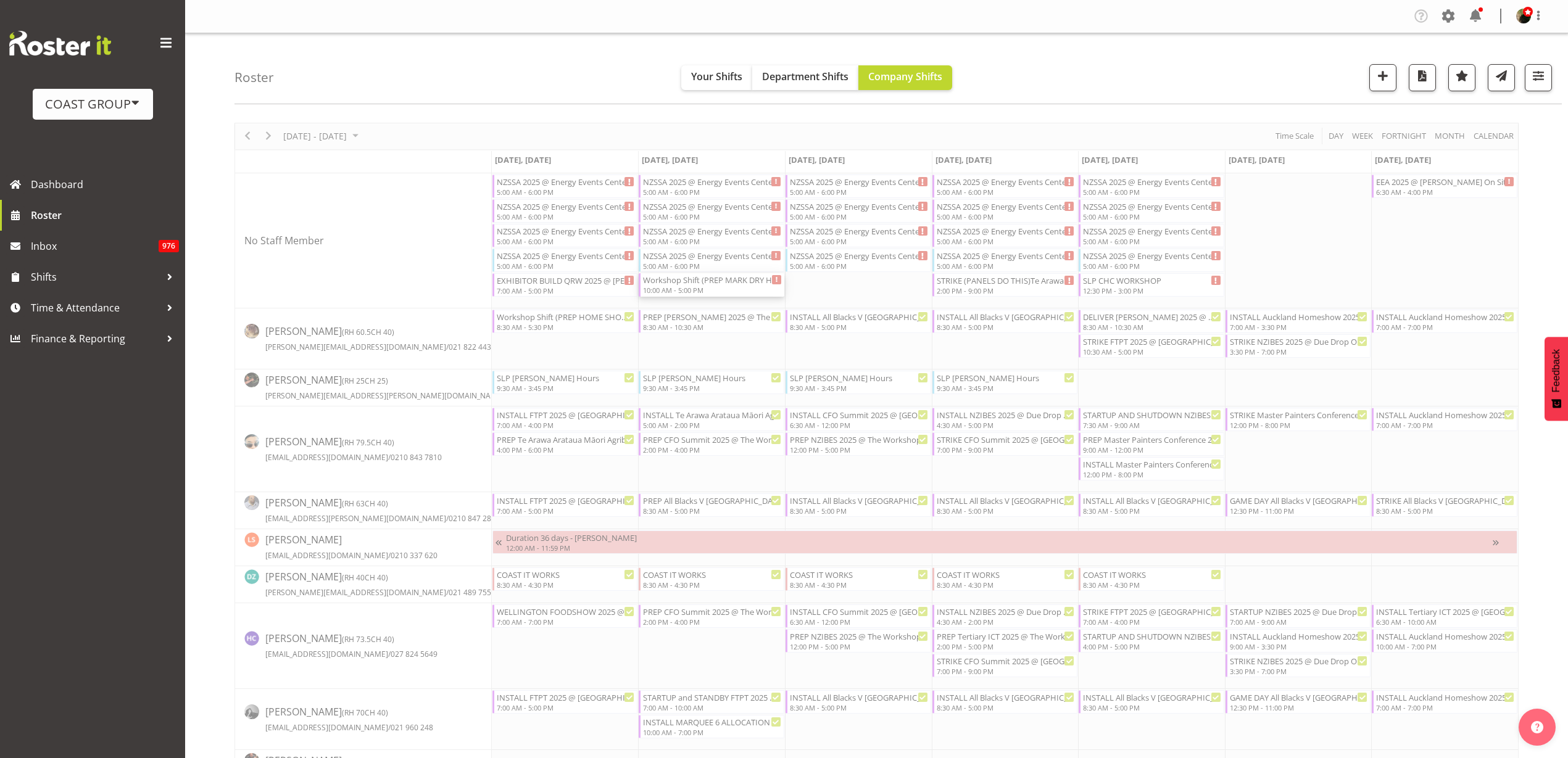
select select "8"
select select "2025"
select select "10"
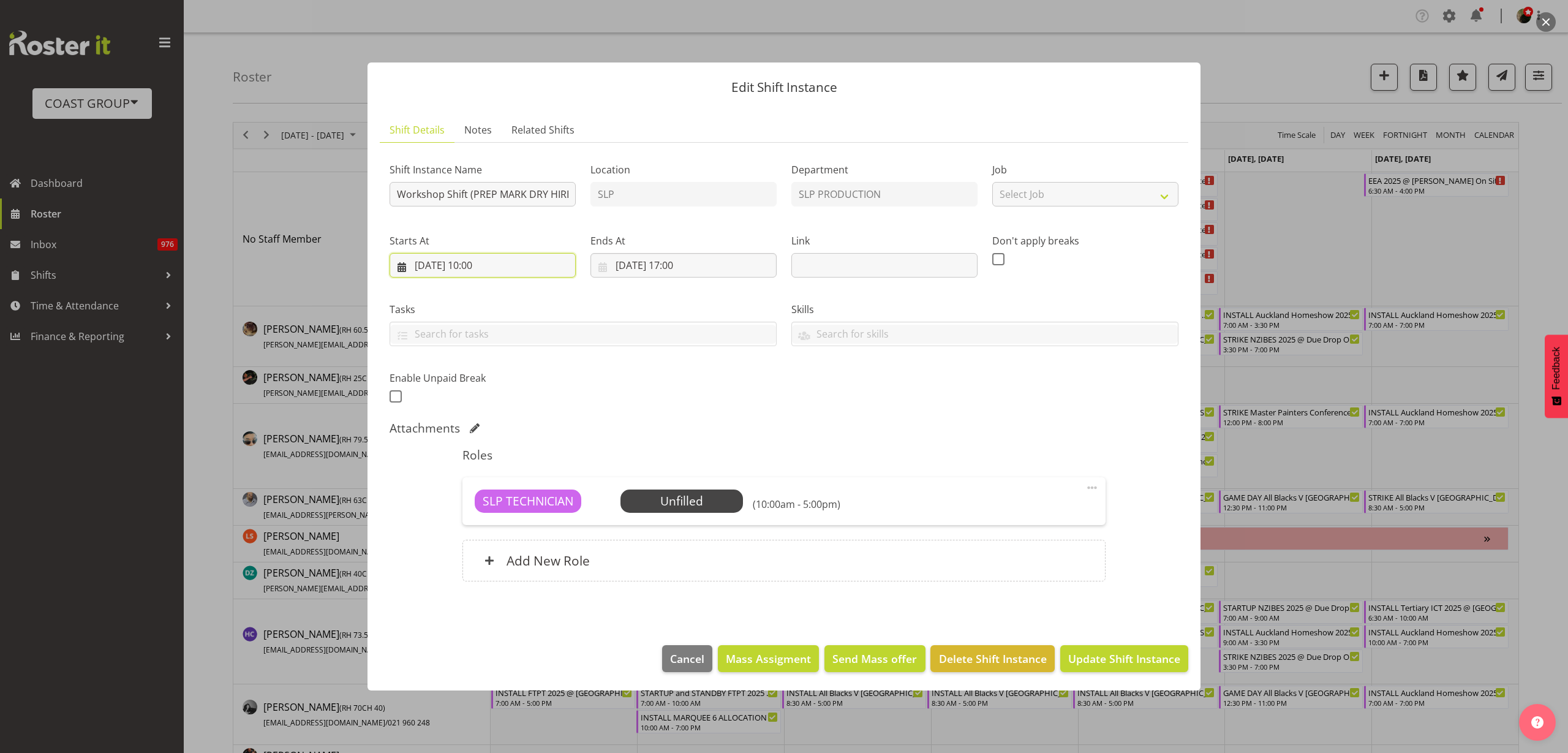
click at [496, 259] on input "[DATE] 10:00" at bounding box center [483, 265] width 186 height 25
click at [517, 517] on select "00 01 02 03 04 05 06 07 08 09 10 11 12 13 14 15 16 17 18 19 20 21 22 23 24 25 2…" at bounding box center [514, 524] width 28 height 25
select select "30"
click at [501, 512] on select "00 01 02 03 04 05 06 07 08 09 10 11 12 13 14 15 16 17 18 19 20 21 22 23 24 25 2…" at bounding box center [514, 524] width 28 height 25
type input "[DATE] 10:30"
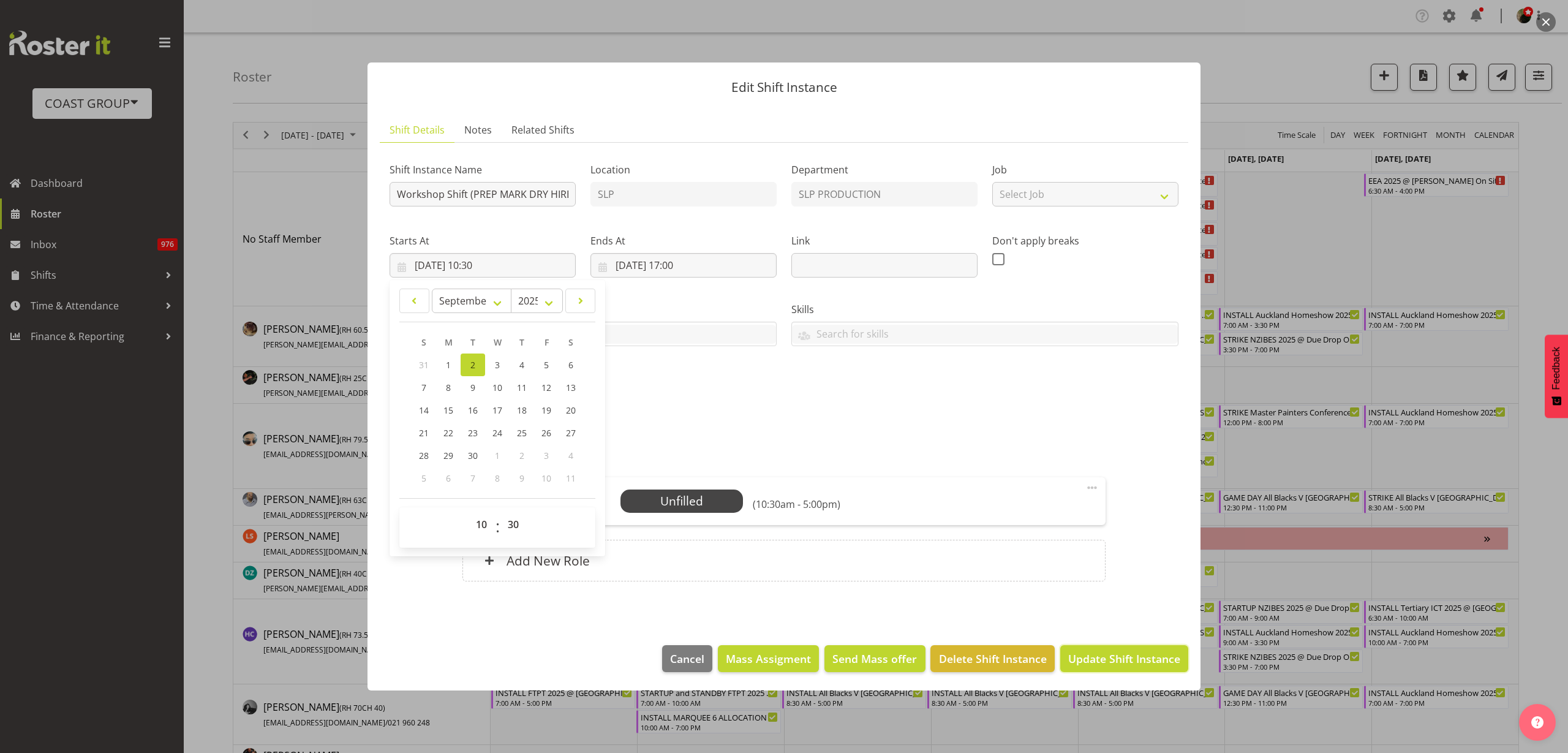
click at [1159, 657] on span "Update Shift Instance" at bounding box center [1124, 658] width 112 height 16
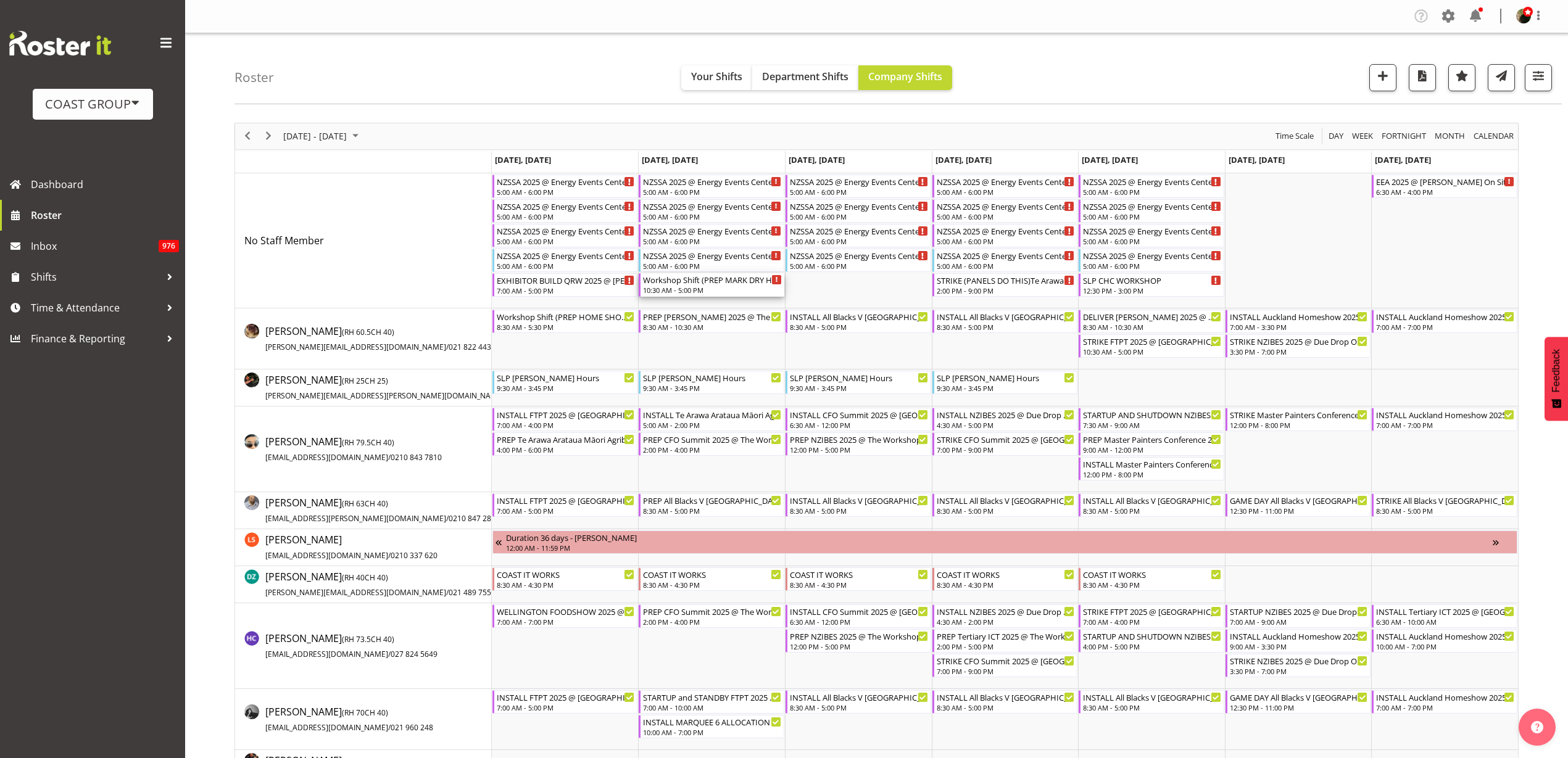
click at [687, 286] on div "10:30 AM - 5:00 PM" at bounding box center [712, 290] width 139 height 10
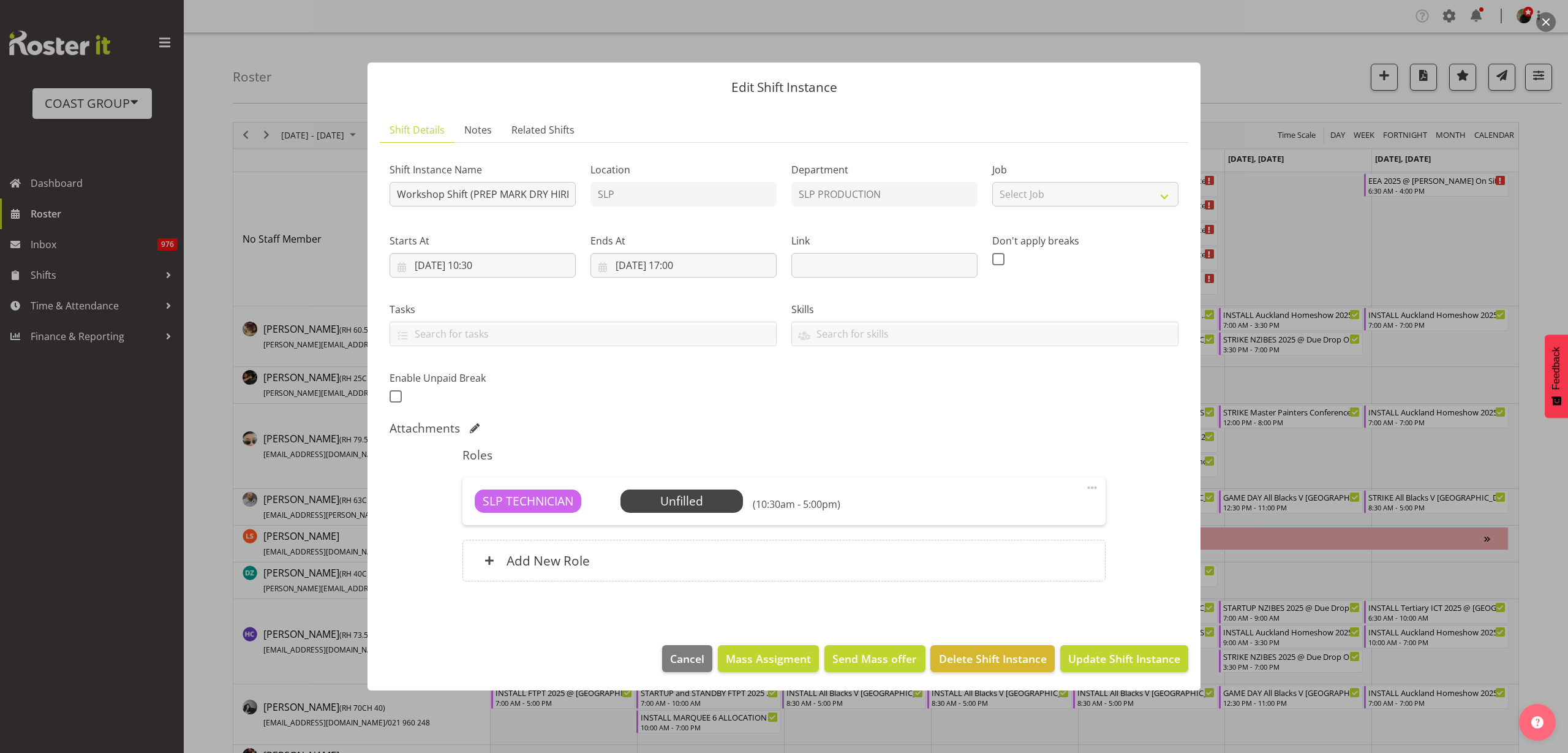
click at [0, 0] on span "Select Employee" at bounding box center [0, 0] width 0 height 0
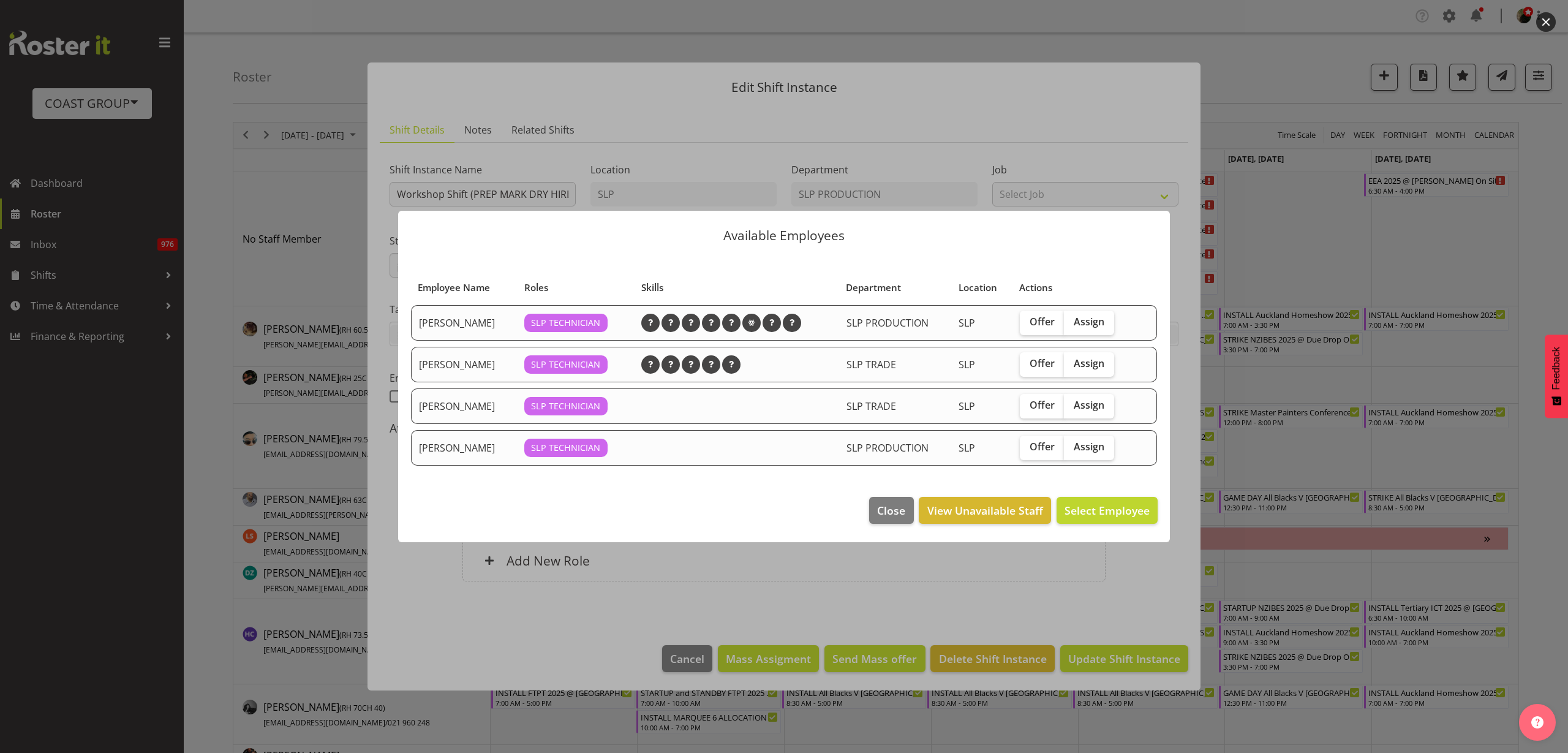
click at [1095, 325] on span "Assign" at bounding box center [1089, 321] width 30 height 12
click at [1072, 325] on input "Assign" at bounding box center [1068, 321] width 8 height 8
checkbox input "true"
click at [1099, 503] on span "Assign [PERSON_NAME]" at bounding box center [1088, 510] width 124 height 15
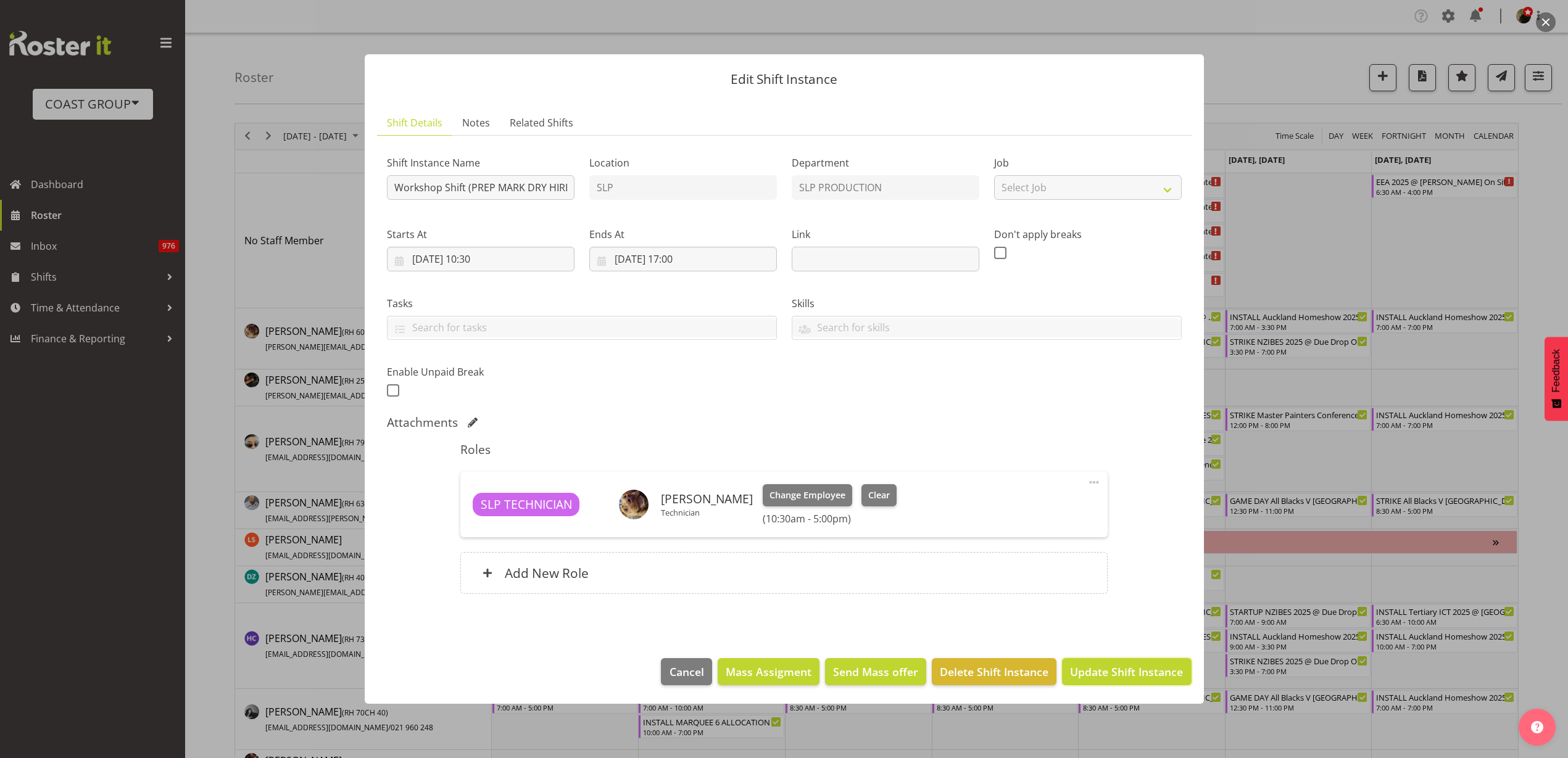
click at [1095, 682] on button "Update Shift Instance" at bounding box center [1126, 672] width 129 height 27
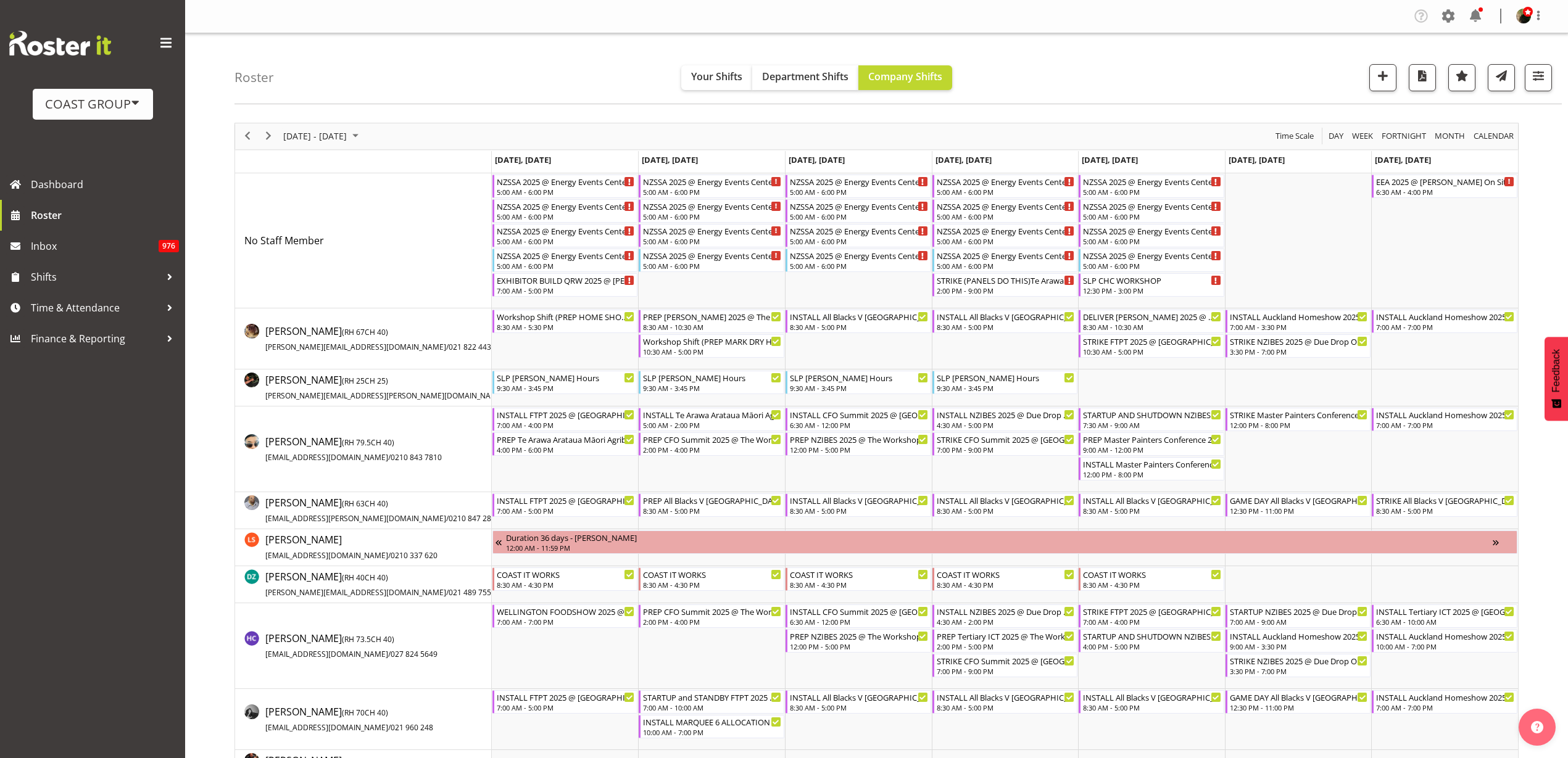
click at [825, 344] on td "Timeline Week of September 3, 2025" at bounding box center [858, 339] width 147 height 61
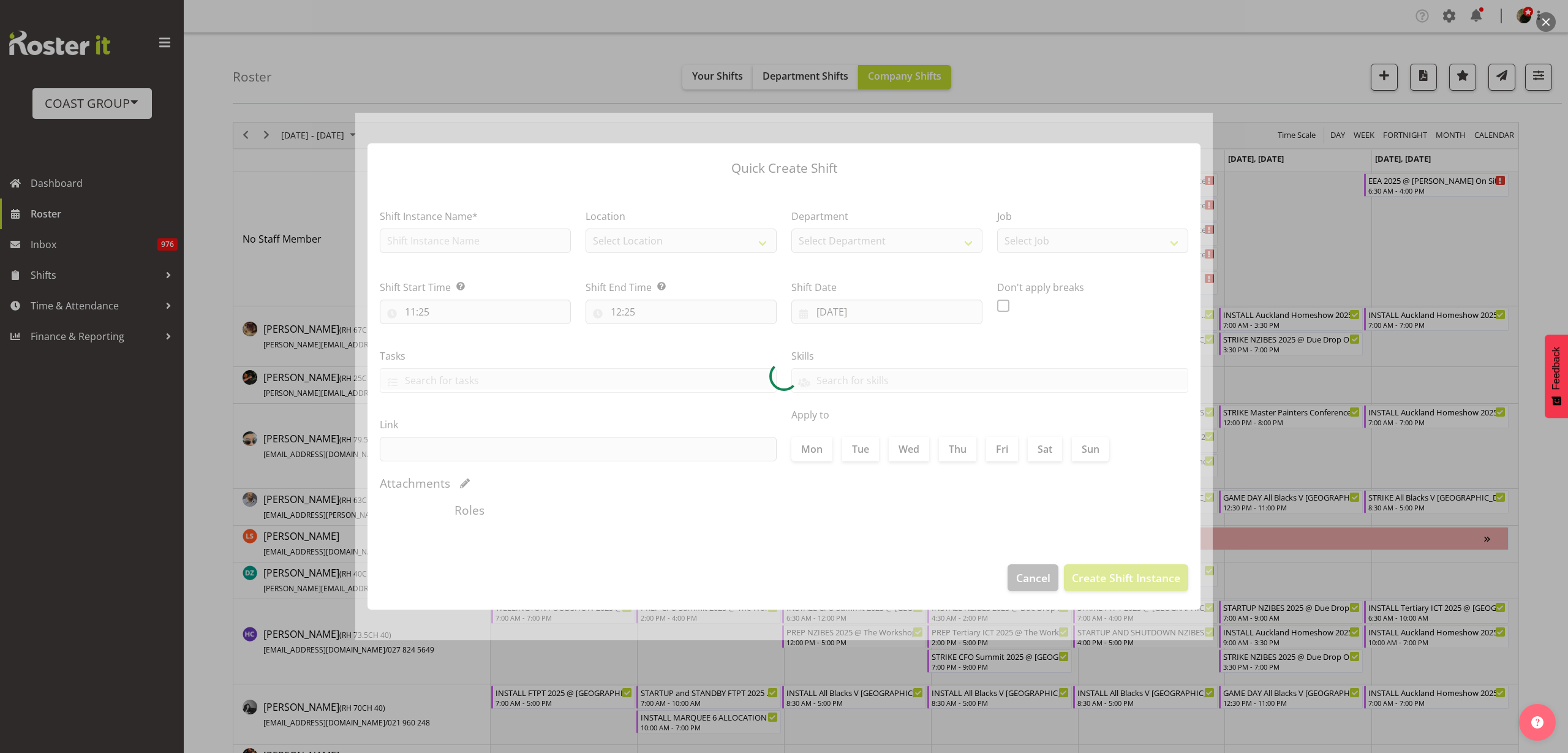
type input "[DATE]"
checkbox input "true"
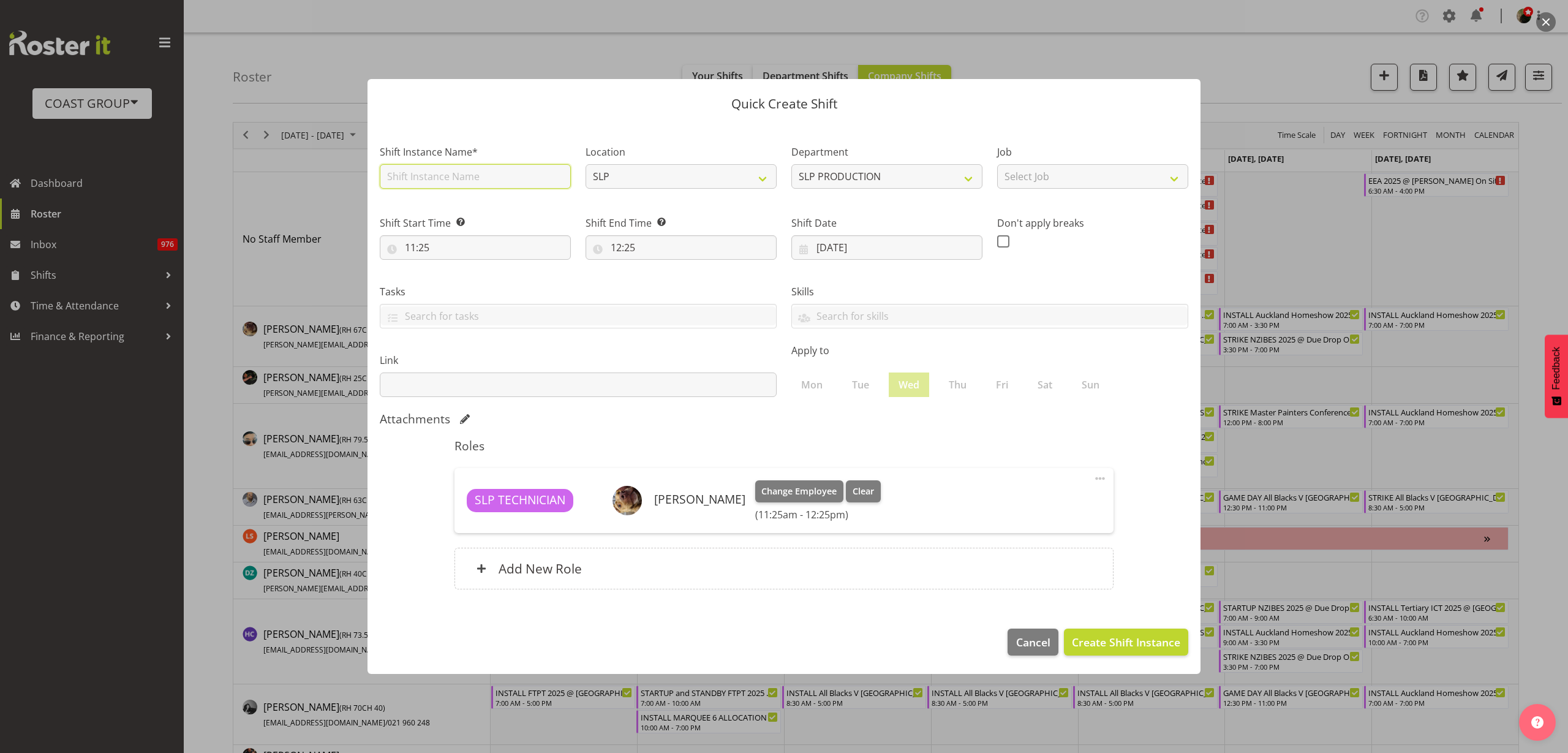
click at [451, 171] on input "text" at bounding box center [475, 176] width 191 height 25
click at [502, 178] on input "DELIVER DRY HIRE" at bounding box center [475, 176] width 191 height 25
type input "DELIVER DRY HIRE @ [GEOGRAPHIC_DATA]"
select select "31"
click at [853, 494] on span "Clear" at bounding box center [863, 491] width 21 height 13
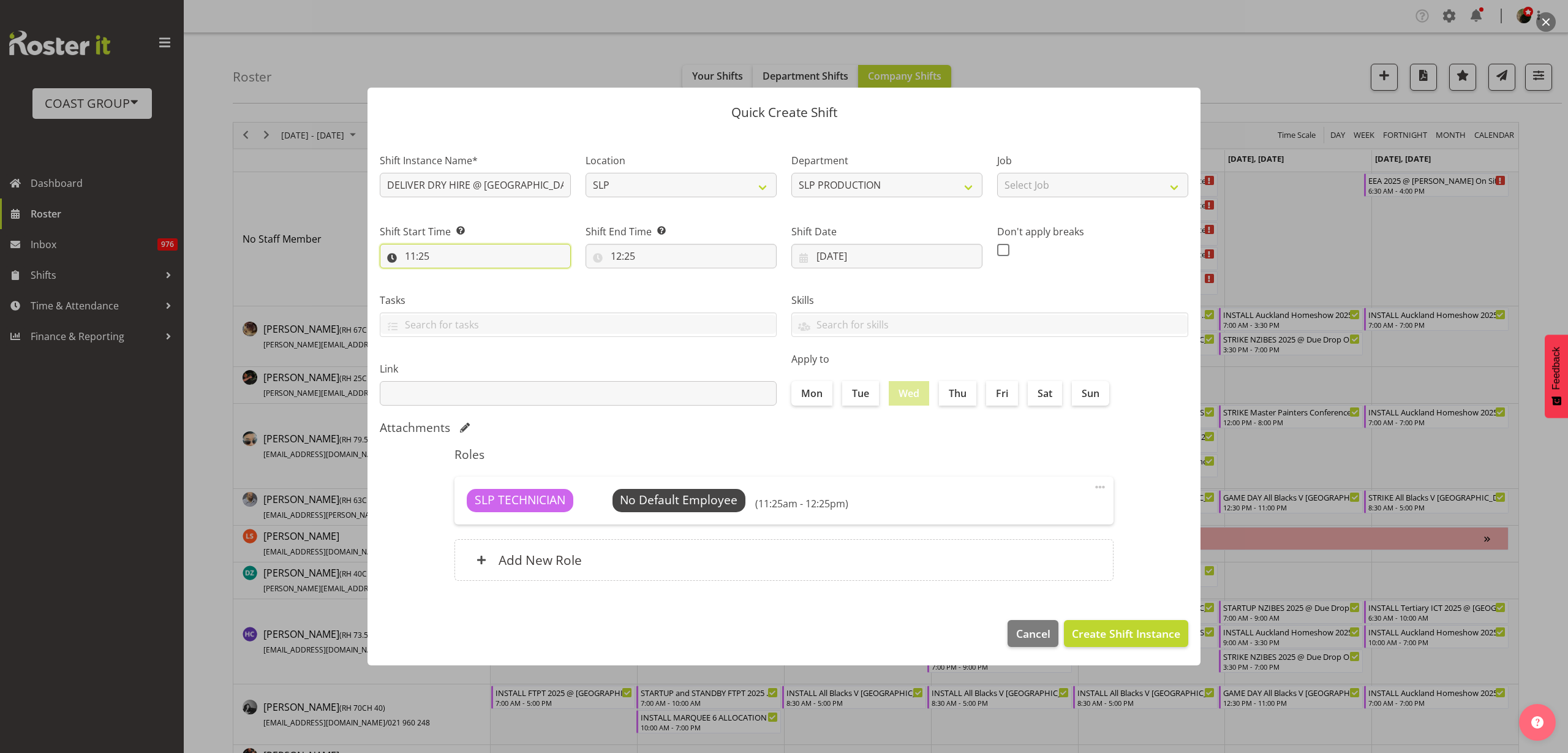
click at [442, 258] on input "11:25" at bounding box center [475, 256] width 191 height 25
select select "0"
type input "00:25"
select select "8"
type input "08:25"
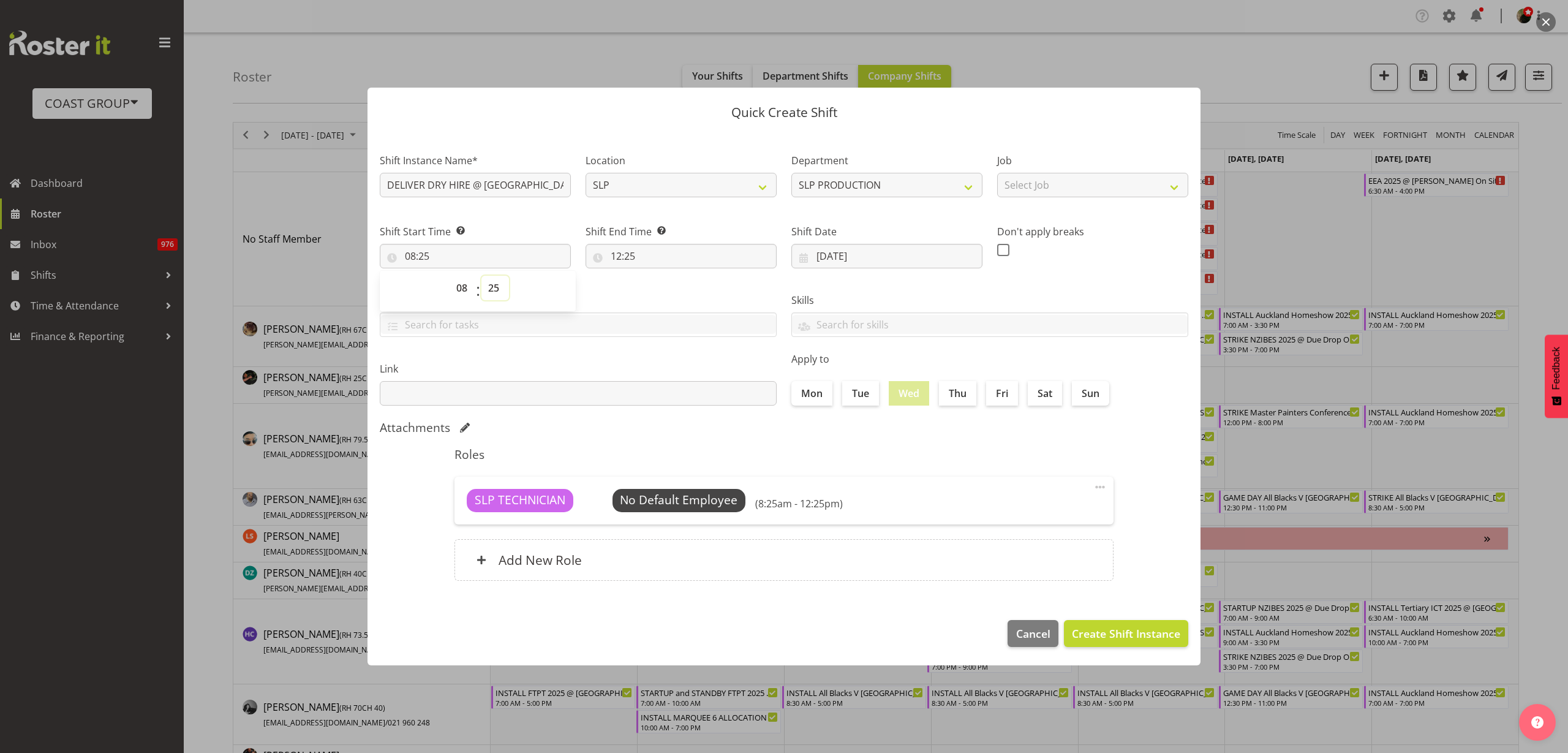
select select "30"
type input "08:30"
click at [681, 251] on input "12:25" at bounding box center [681, 256] width 191 height 25
select select "13"
type input "13:25"
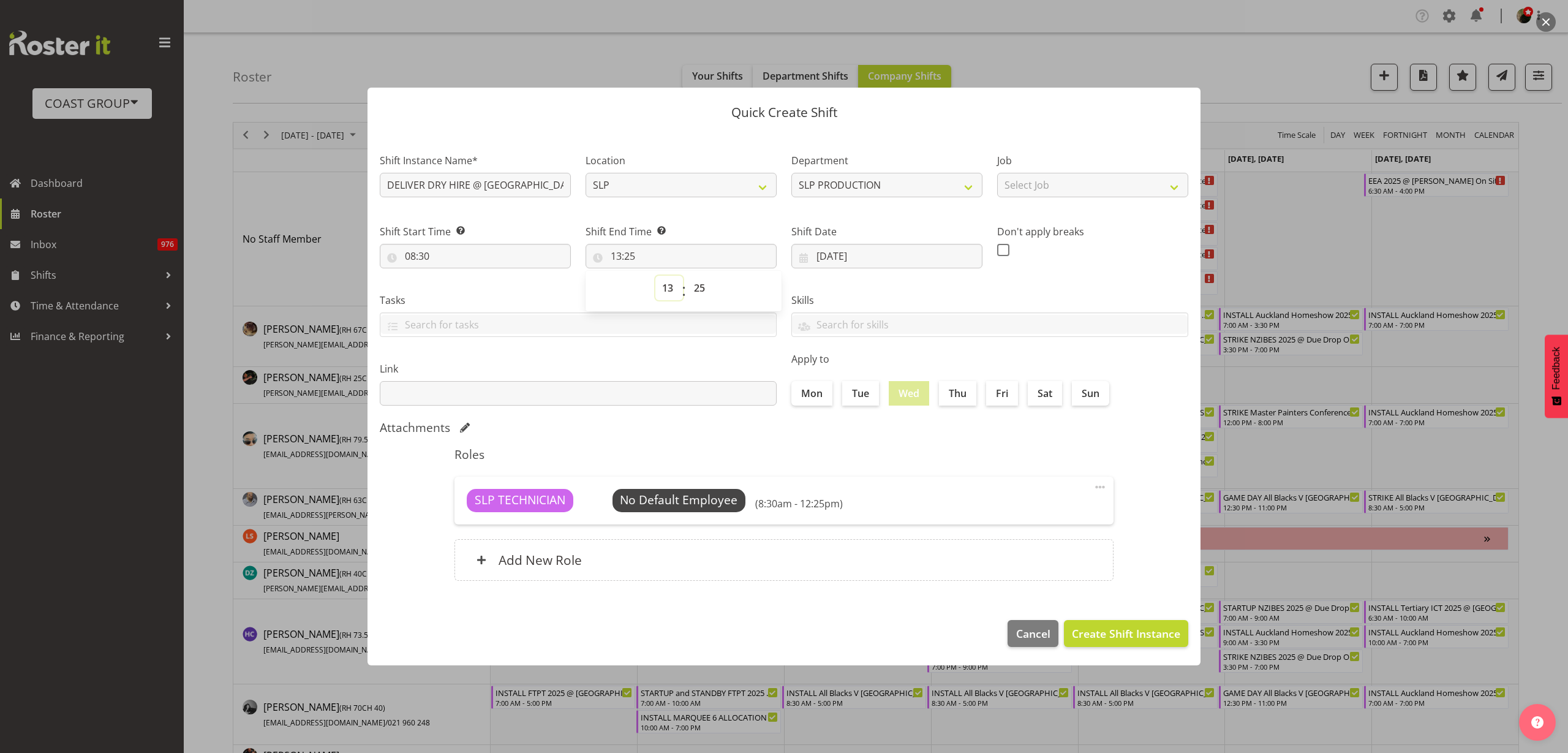
select select "14"
type input "14:25"
select select "15"
type input "15:25"
select select "16"
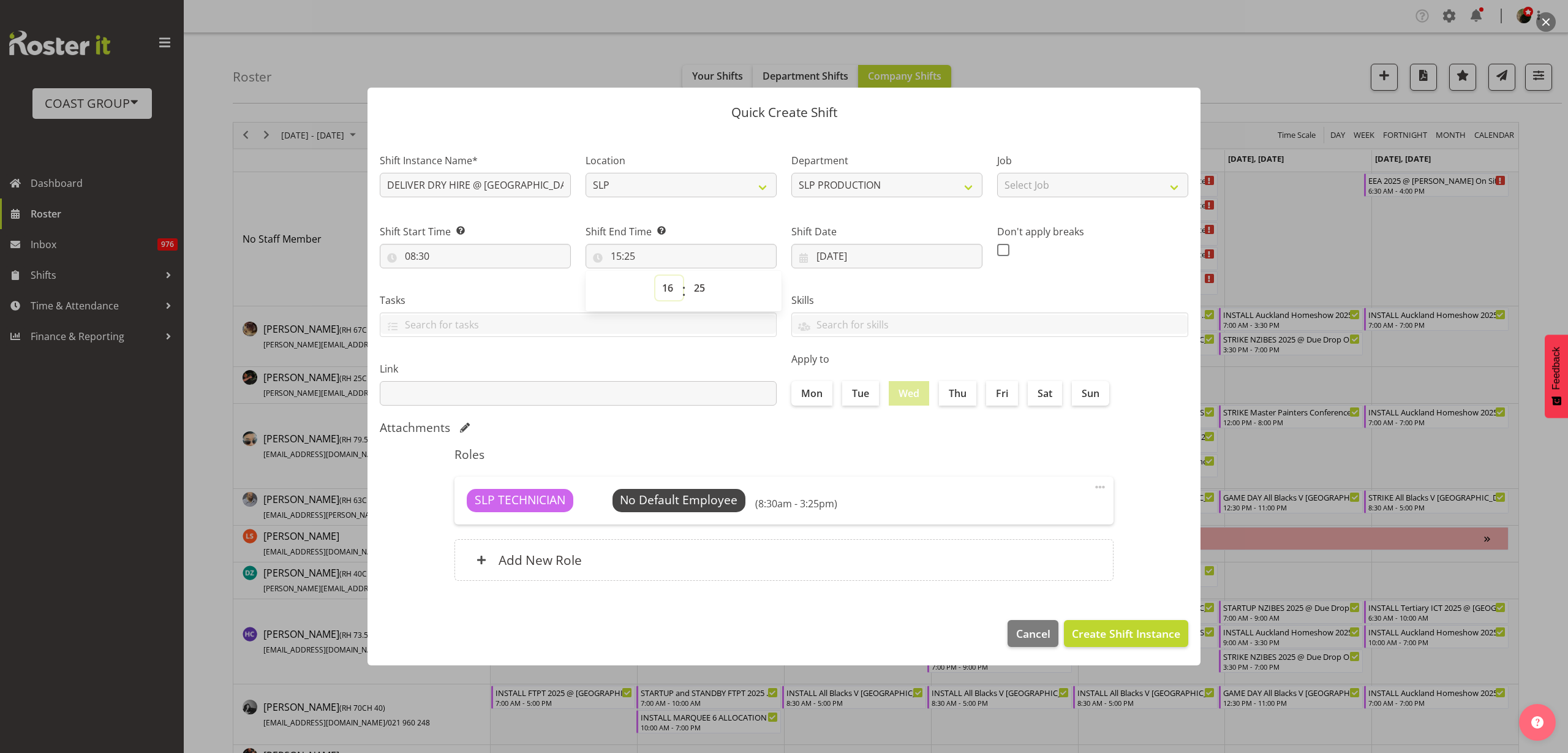
type input "16:25"
select select "17"
type input "17:25"
select select "18"
type input "18:25"
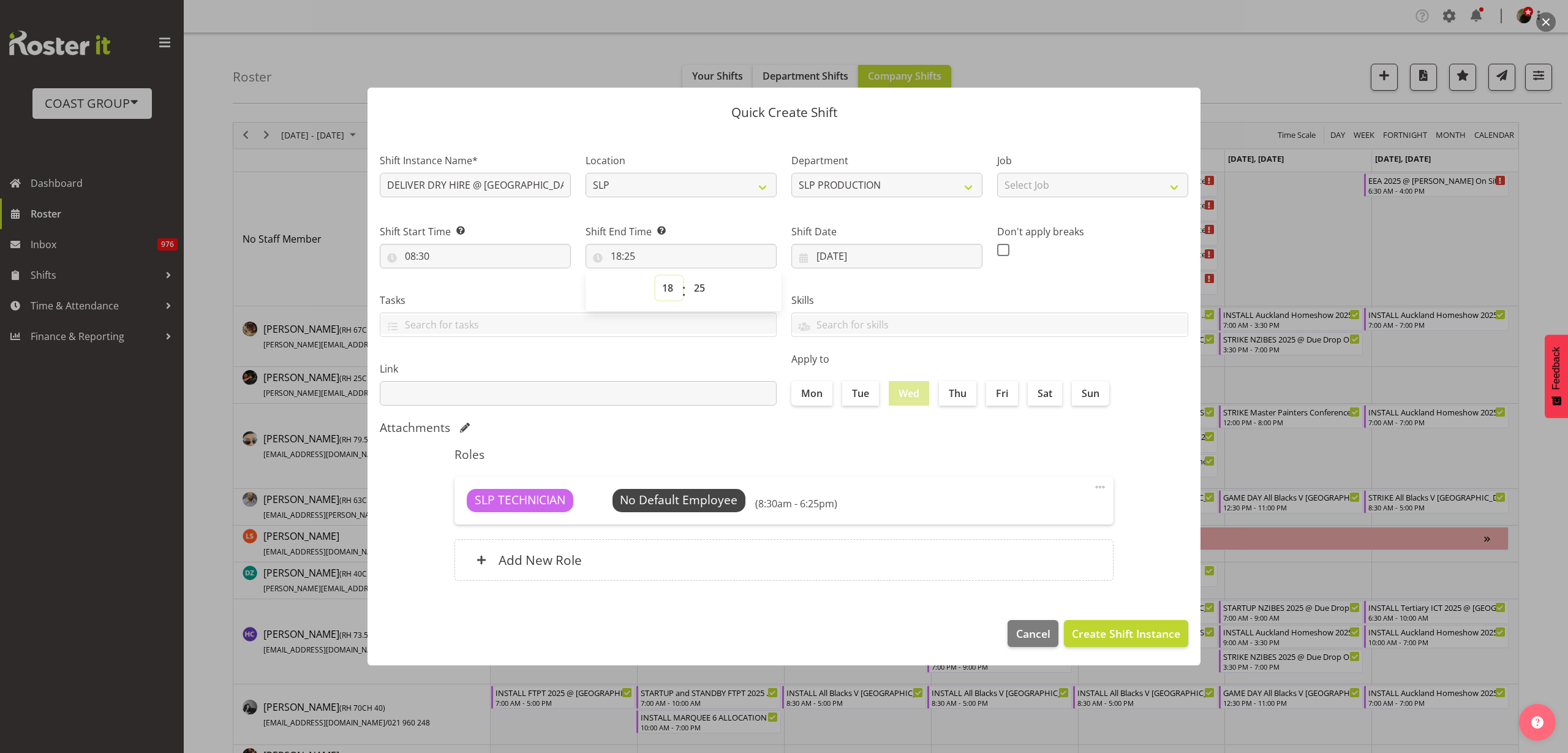
select select "19"
type input "19:25"
select select "10"
type input "10:25"
select select "11"
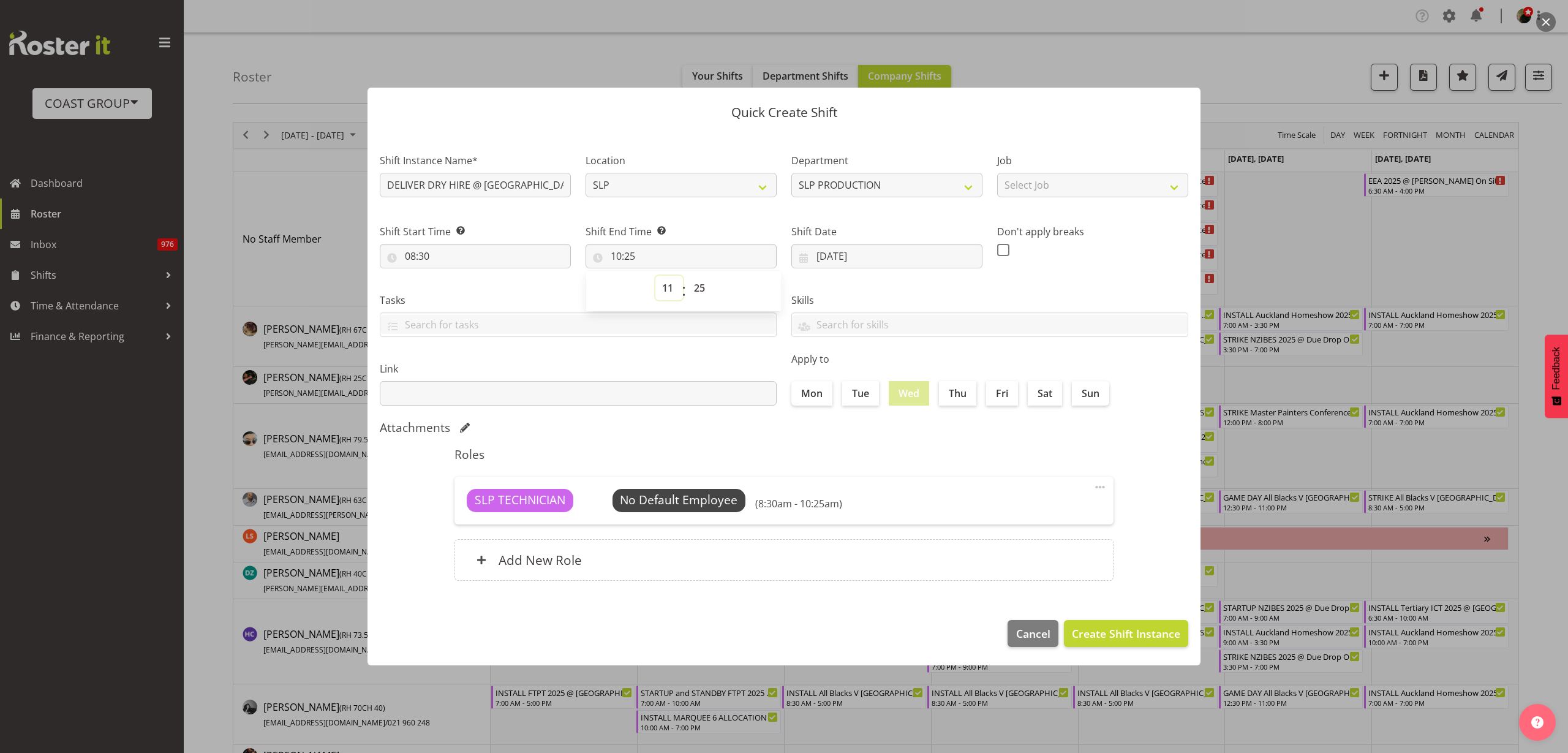
type input "11:25"
select select "0"
type input "11:00"
select select "12"
type input "12:00"
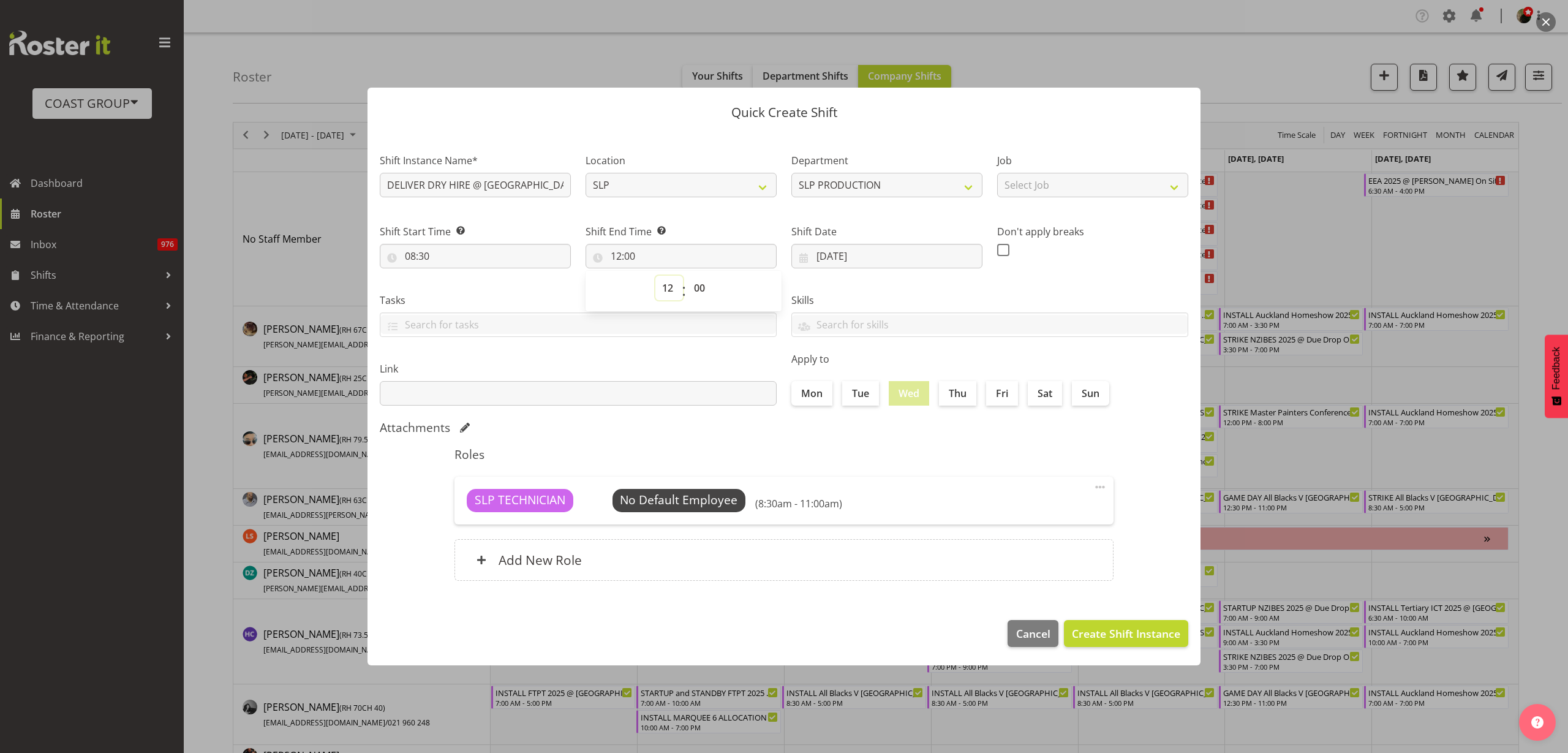
select select "10"
type input "10:00"
click at [1166, 627] on span "Create Shift Instance" at bounding box center [1126, 633] width 108 height 16
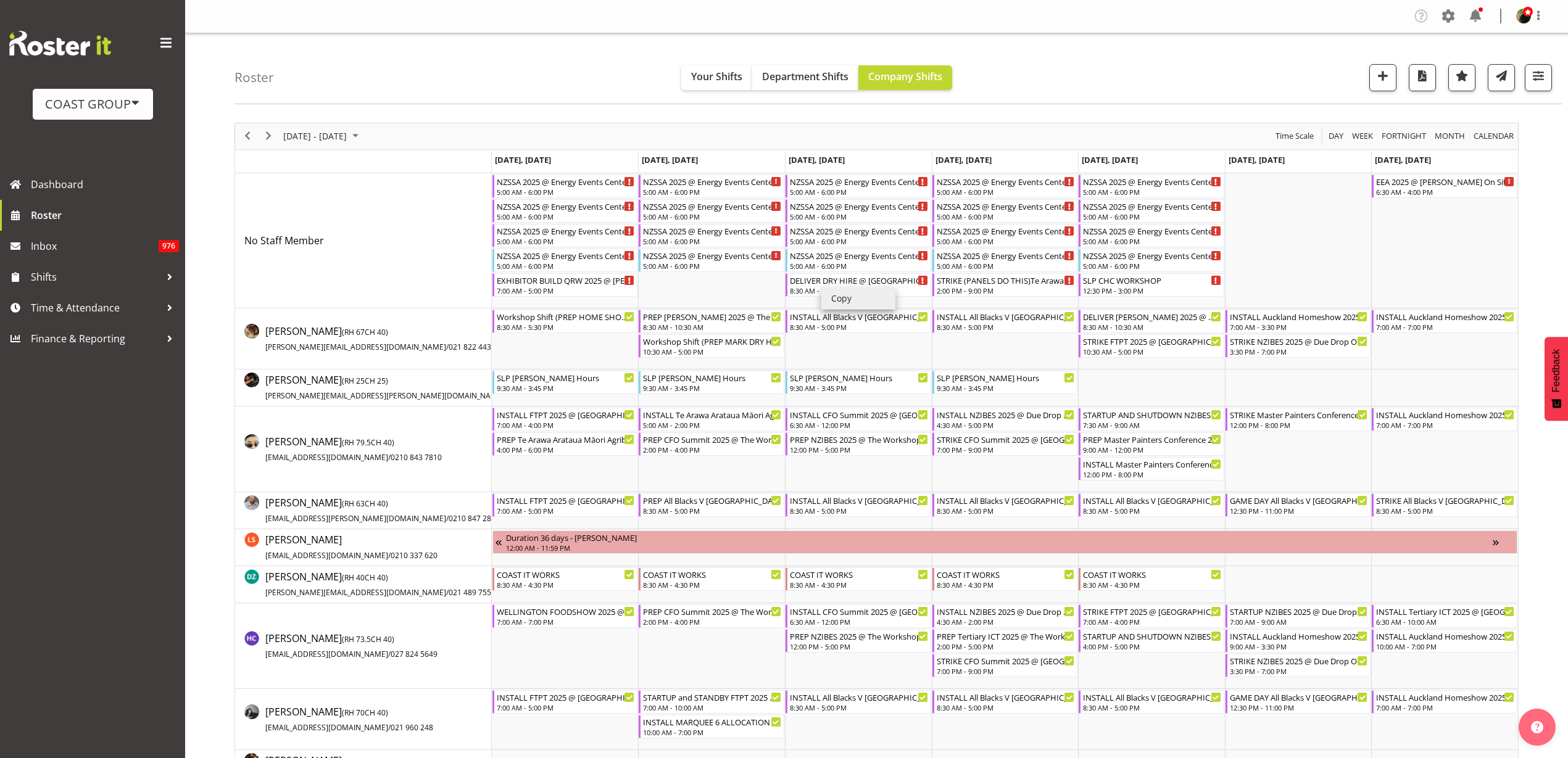
drag, startPoint x: 860, startPoint y: 298, endPoint x: 929, endPoint y: 297, distance: 69.0
click at [860, 298] on li "Copy" at bounding box center [858, 298] width 74 height 22
click at [265, 135] on span "Next" at bounding box center [268, 136] width 15 height 16
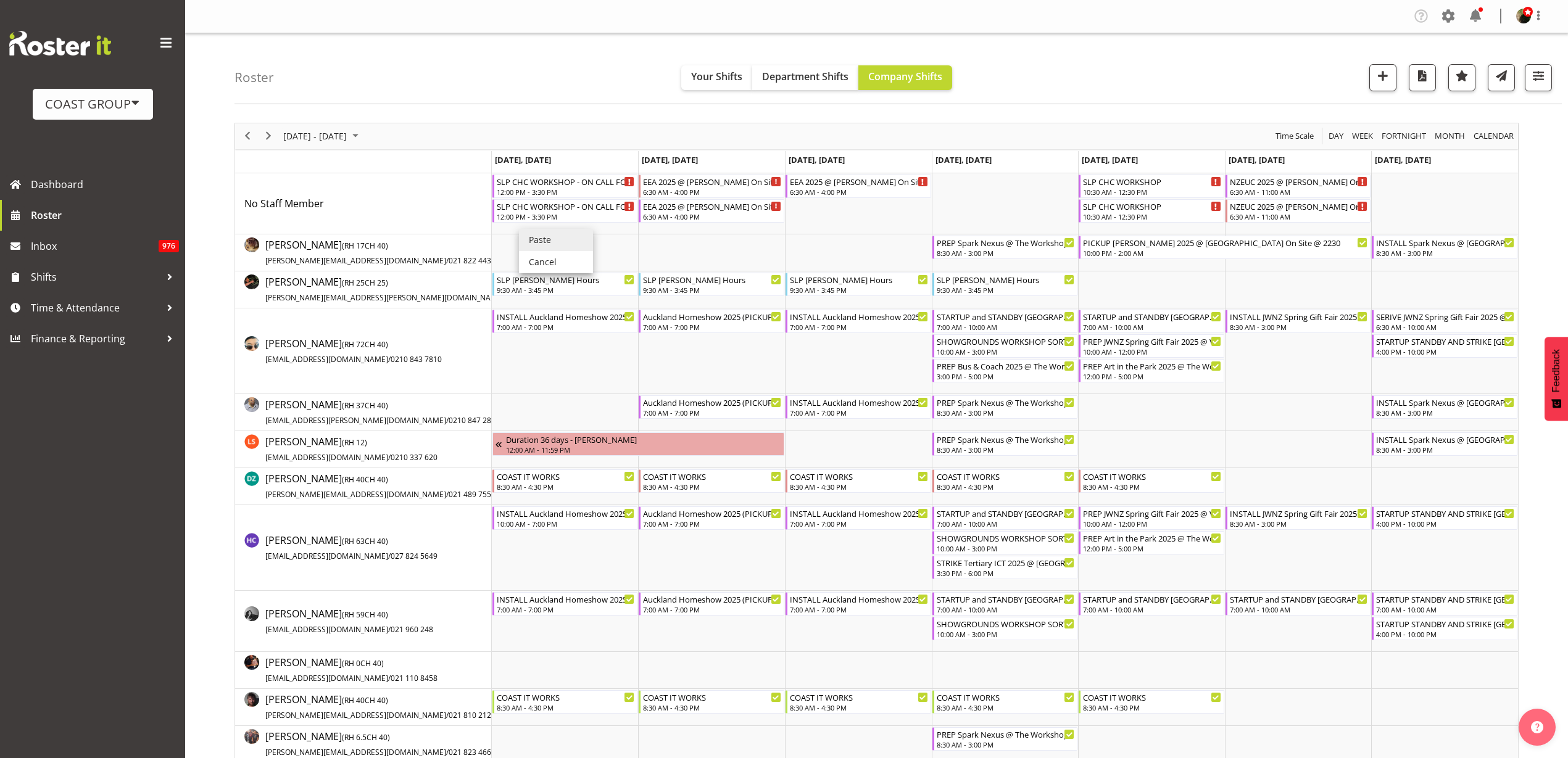
click at [542, 237] on li "Paste" at bounding box center [556, 239] width 74 height 22
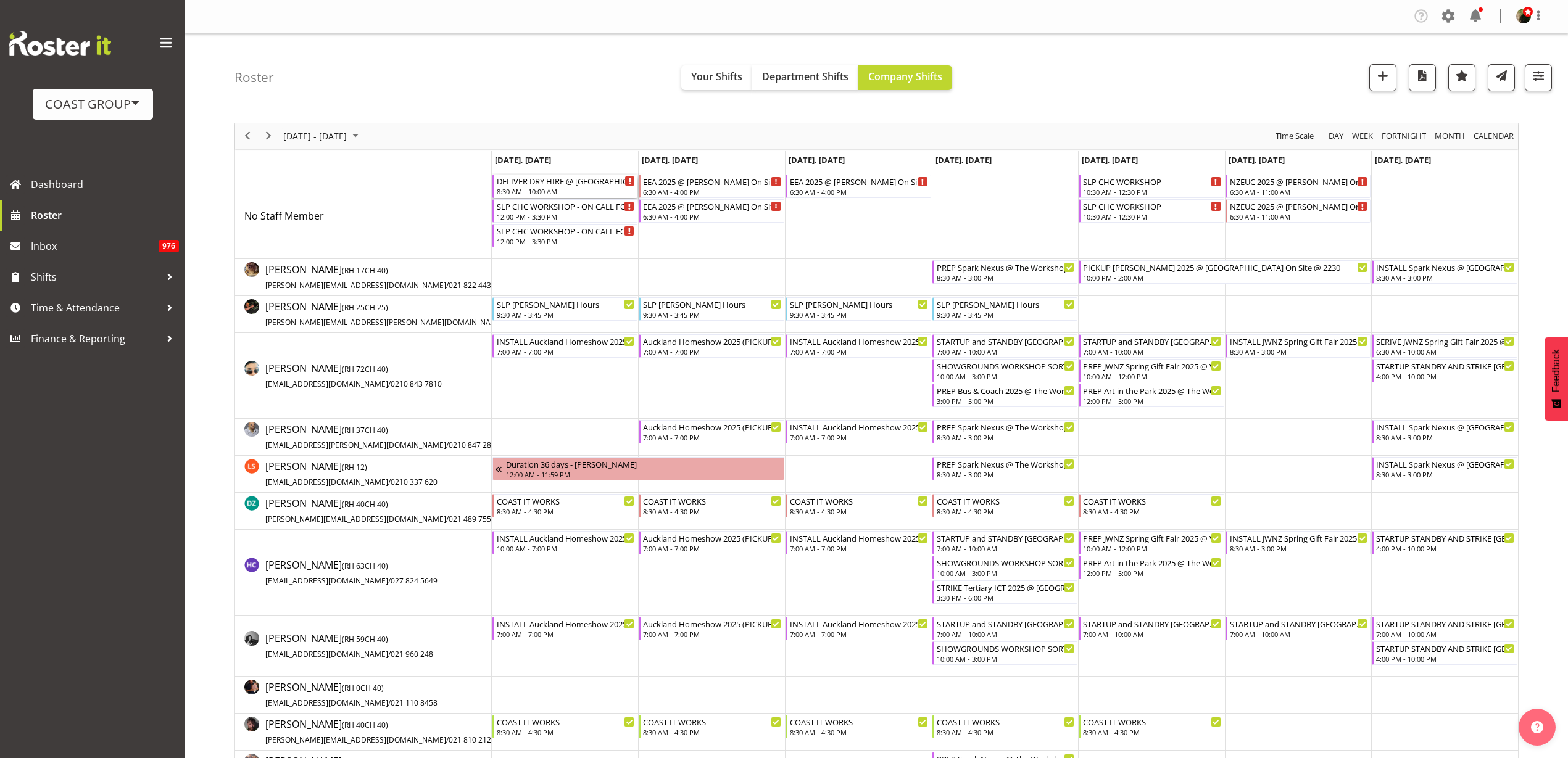
click at [520, 183] on div "DELIVER DRY HIRE @ [GEOGRAPHIC_DATA]" at bounding box center [566, 180] width 139 height 12
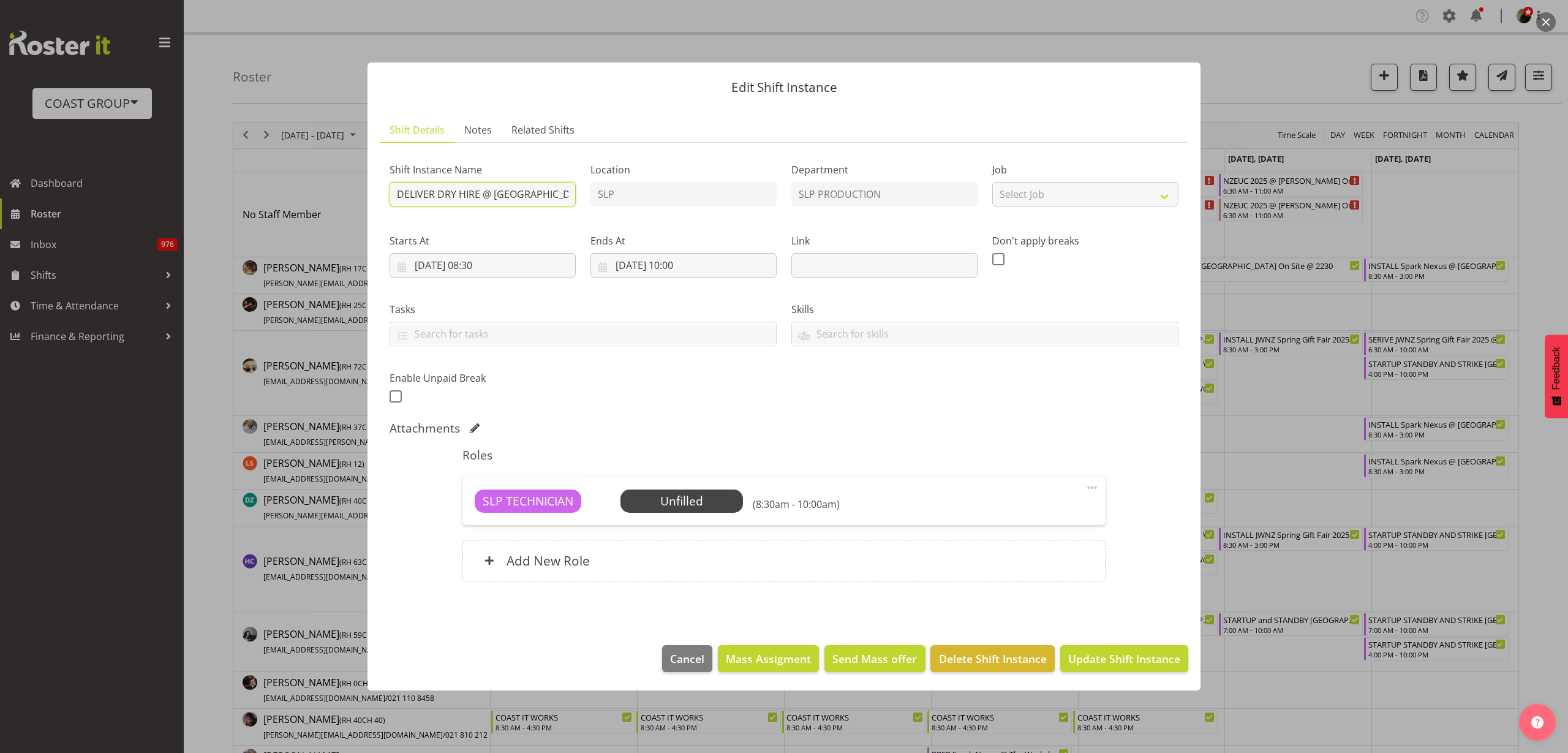
drag, startPoint x: 435, startPoint y: 193, endPoint x: 293, endPoint y: 199, distance: 142.1
click at [293, 199] on div "Edit Shift Instance Shift Details Notes Related Shifts Shift Instance Name DELI…" at bounding box center [784, 376] width 1568 height 753
type input "PICKUP DRY HIRE @ [GEOGRAPHIC_DATA]"
click at [1151, 664] on span "Update Shift Instance" at bounding box center [1124, 658] width 112 height 16
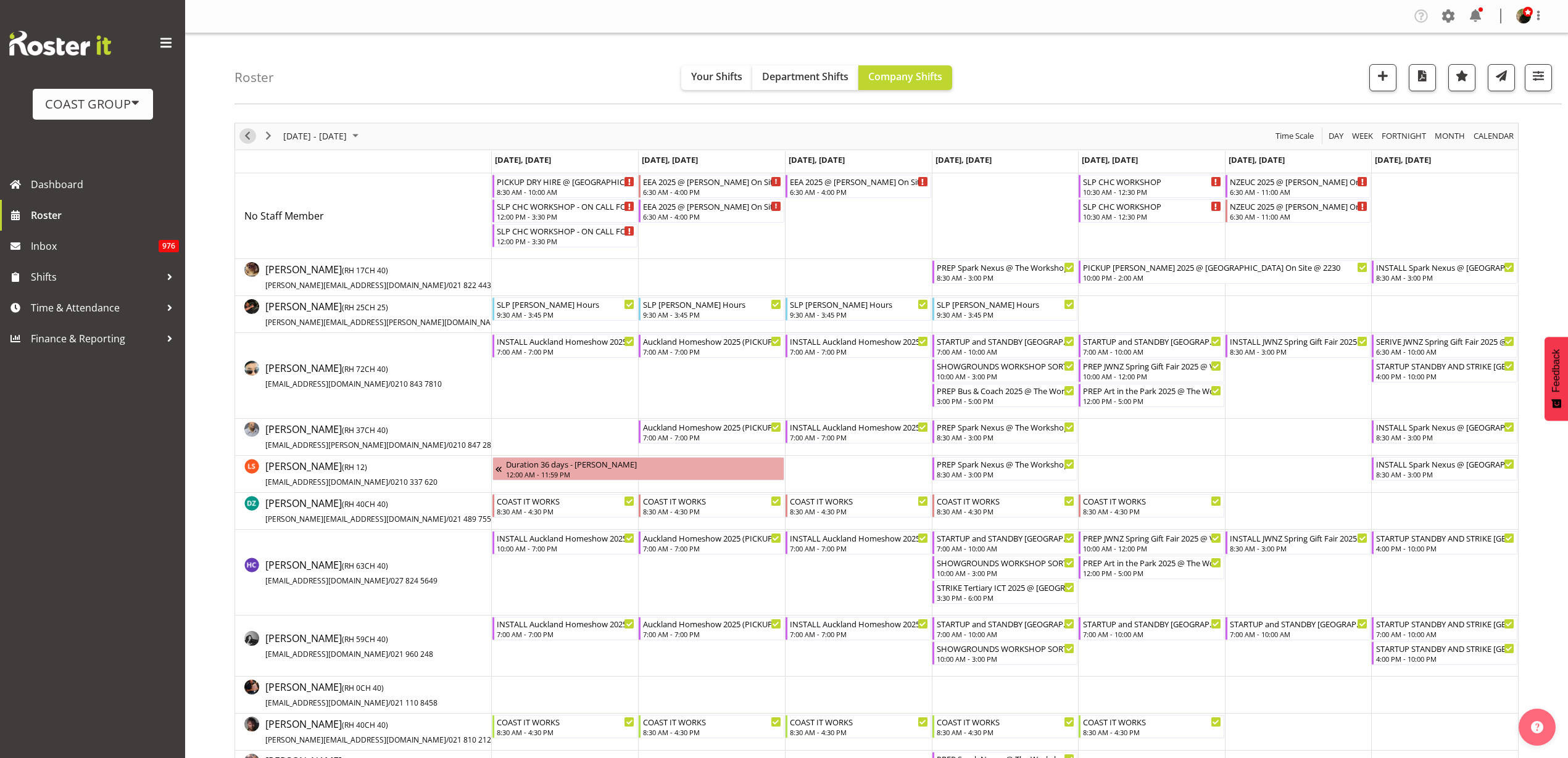
click at [246, 135] on span "Previous" at bounding box center [247, 136] width 15 height 16
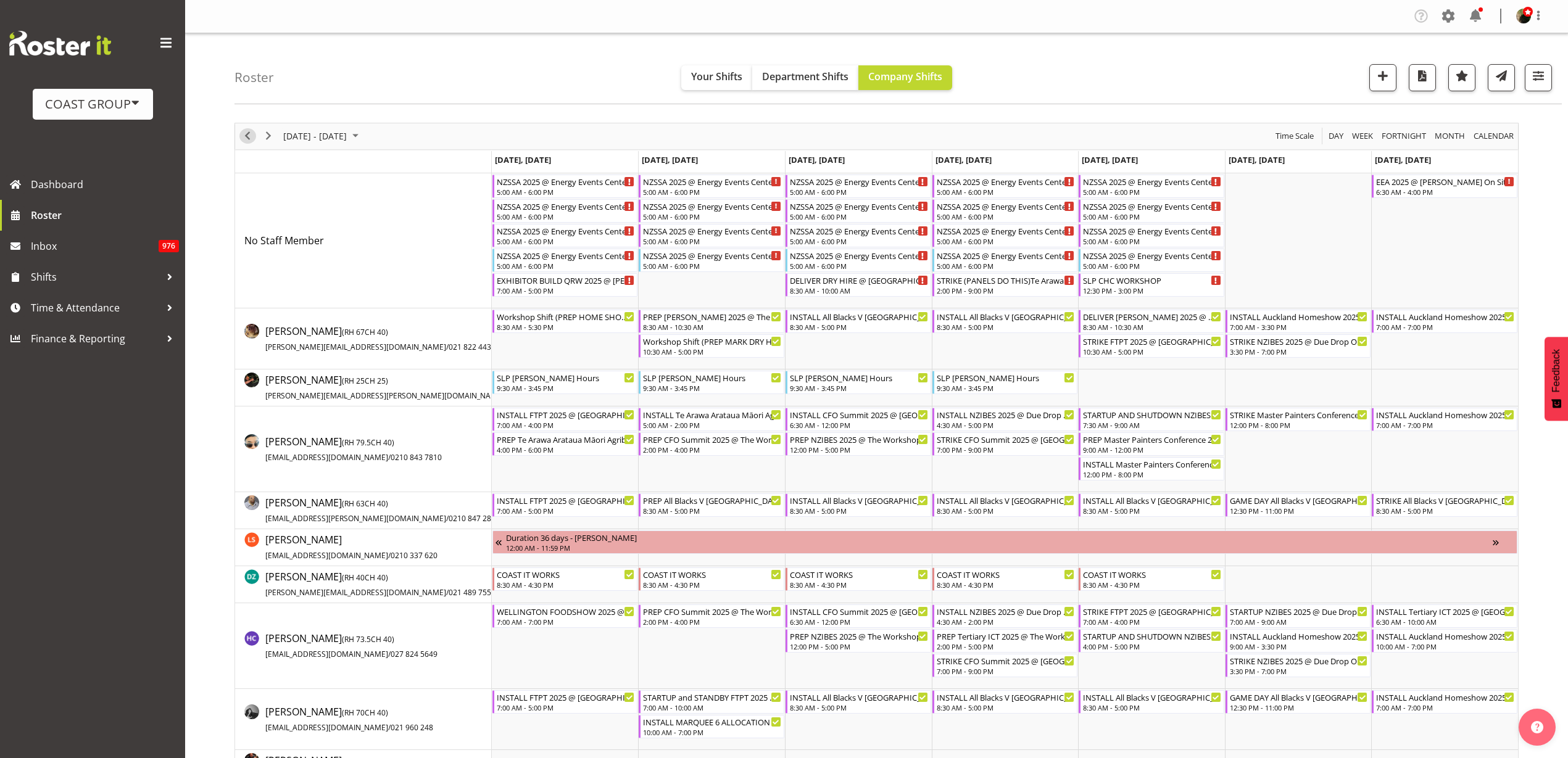
click at [241, 135] on span "Previous" at bounding box center [247, 136] width 15 height 16
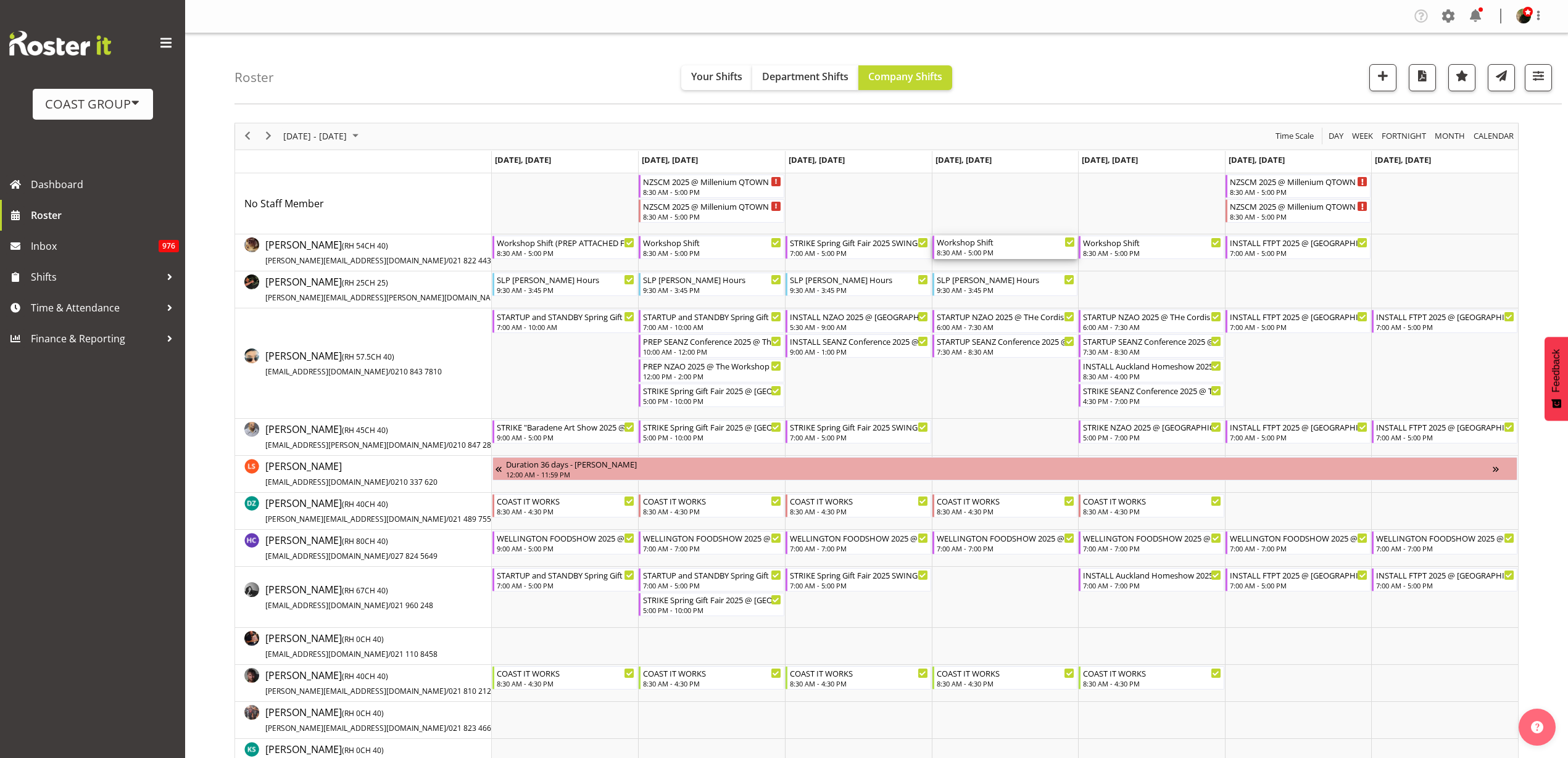
click at [996, 242] on div "Workshop Shift" at bounding box center [1006, 242] width 139 height 12
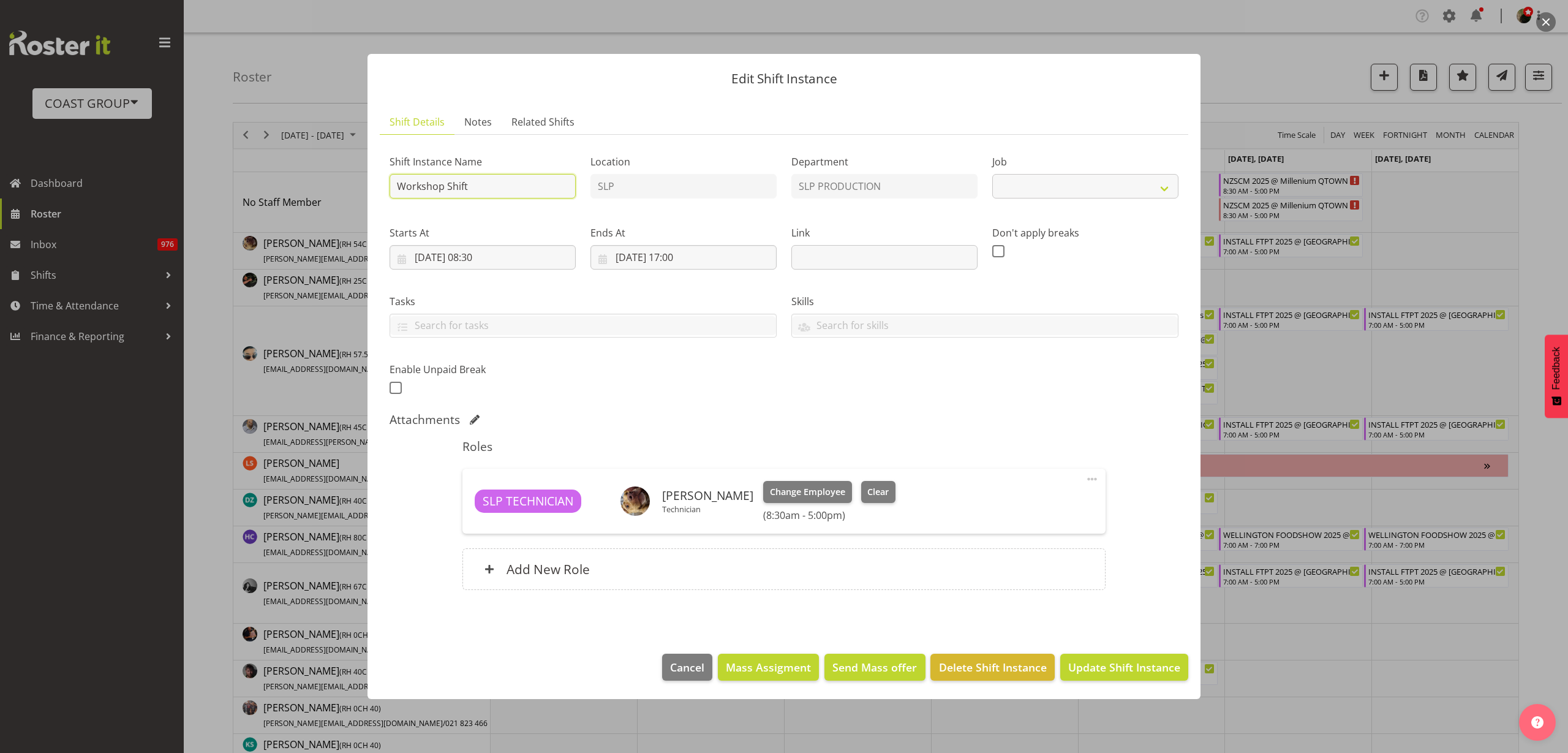
click at [545, 187] on input "Workshop Shift" at bounding box center [483, 186] width 186 height 25
select select "55"
type input "Workshop Shift PREP ATTACHED AND DELIVER"
click at [468, 415] on div "Attachments" at bounding box center [784, 420] width 789 height 15
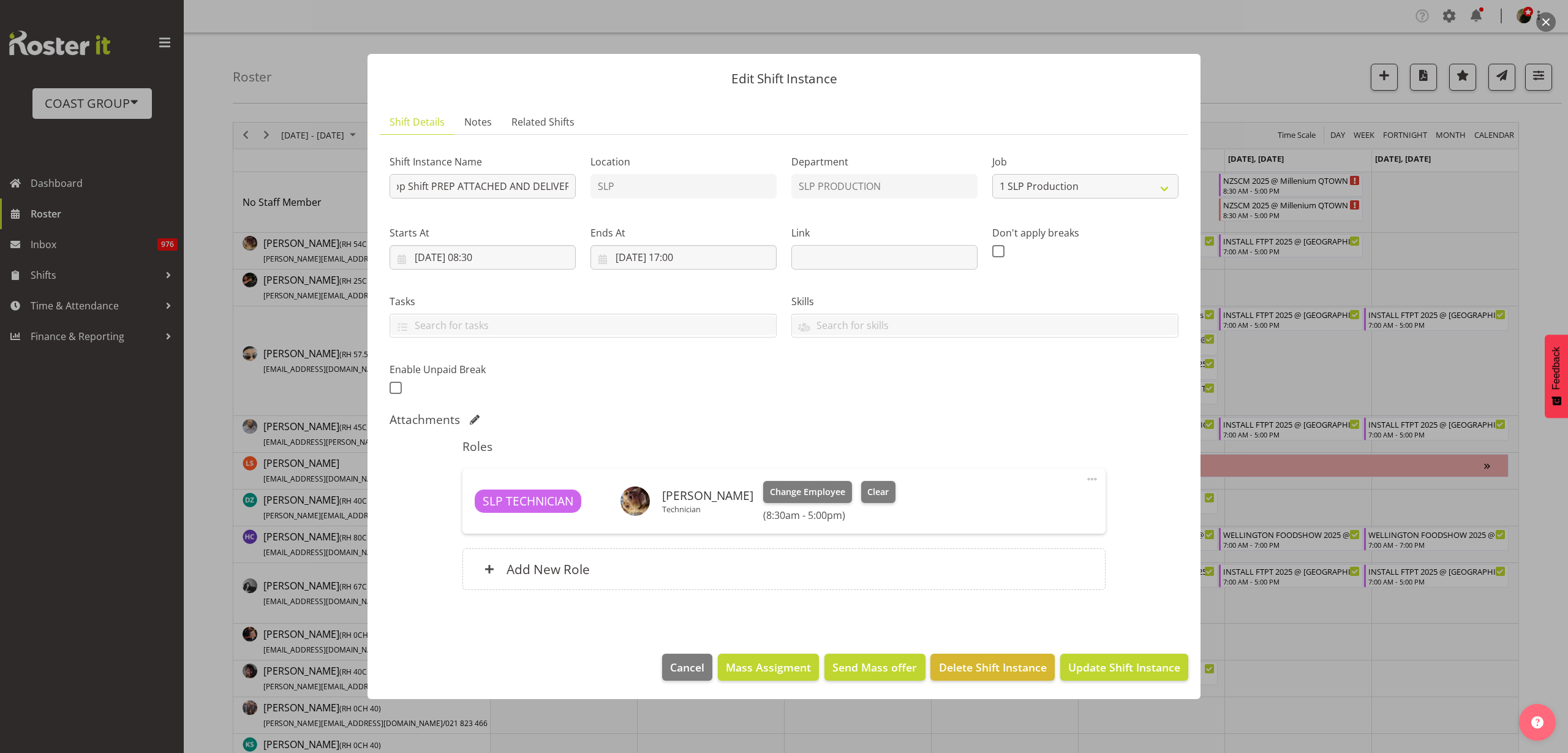
scroll to position [0, 0]
click at [472, 418] on span at bounding box center [475, 420] width 10 height 10
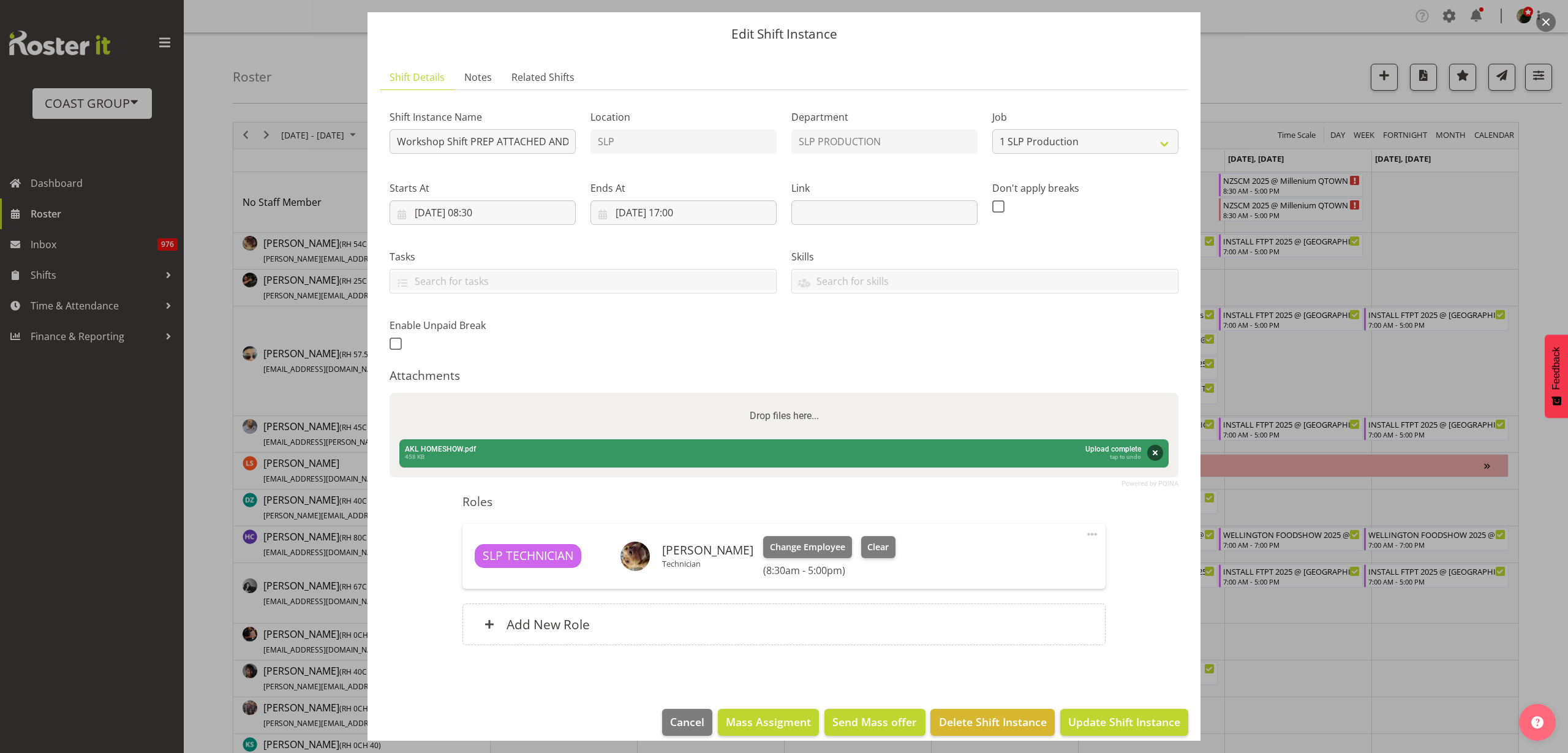
scroll to position [47, 0]
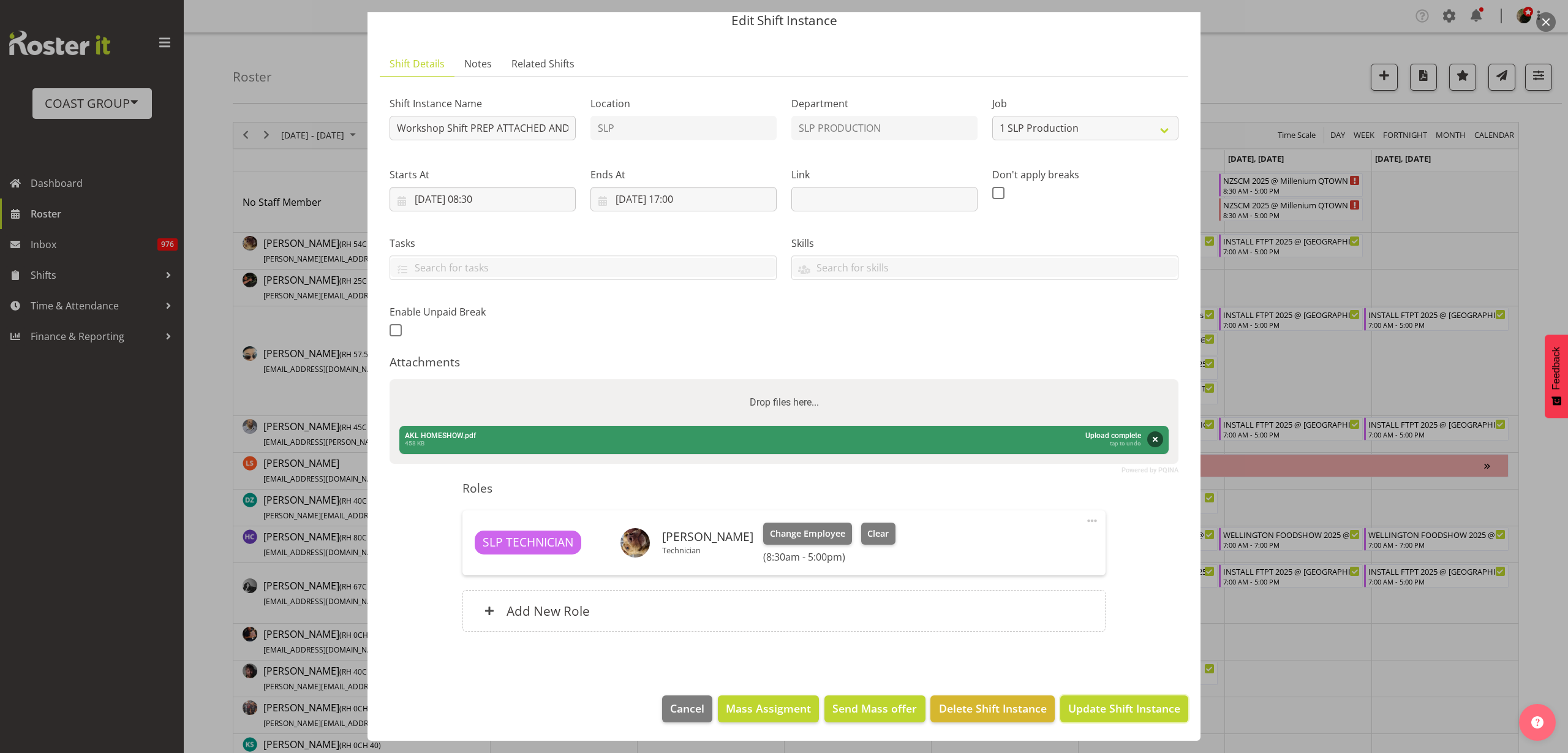
click at [1114, 705] on span "Update Shift Instance" at bounding box center [1124, 708] width 112 height 16
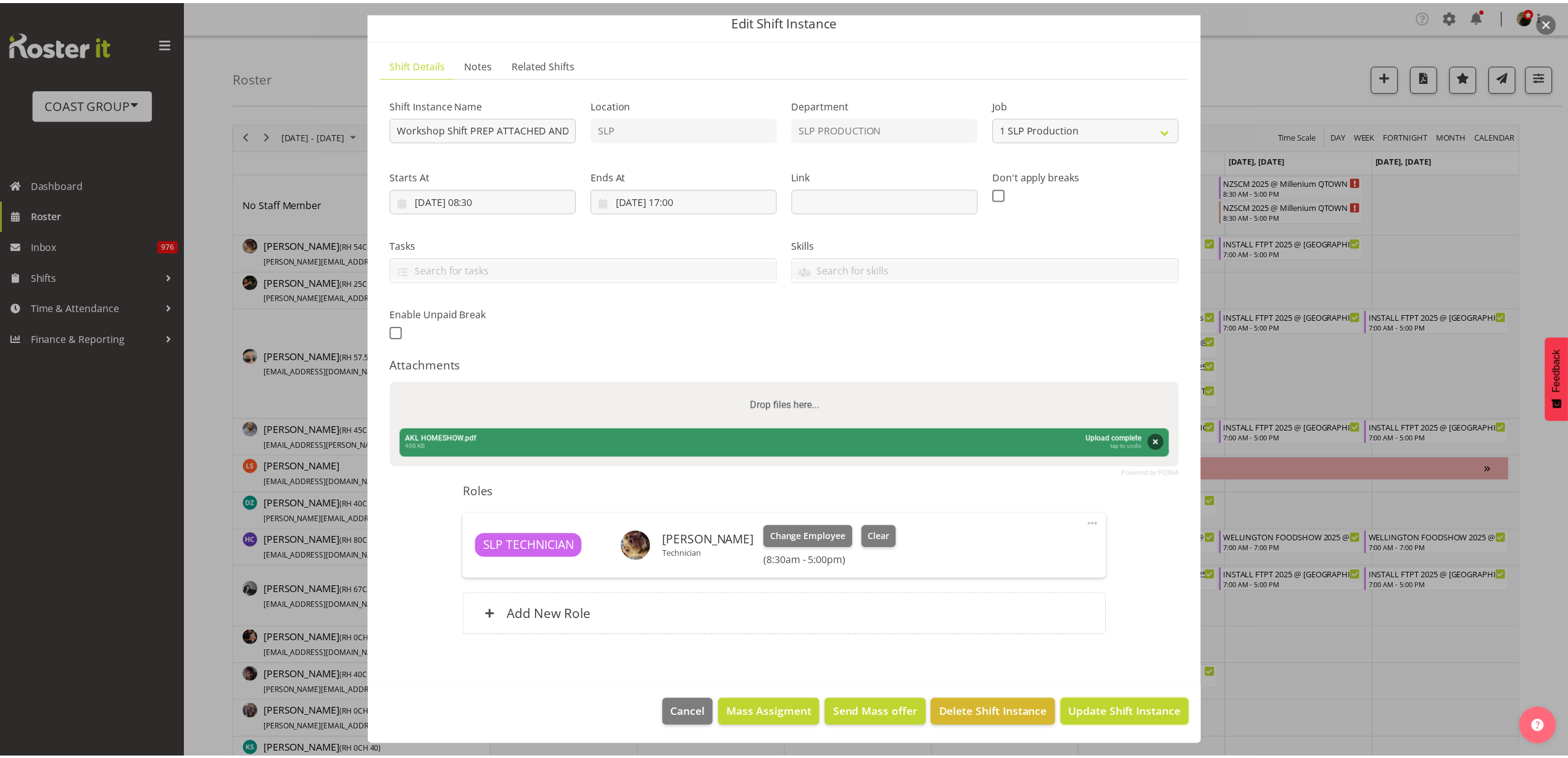
scroll to position [0, 0]
